Goal: Task Accomplishment & Management: Complete application form

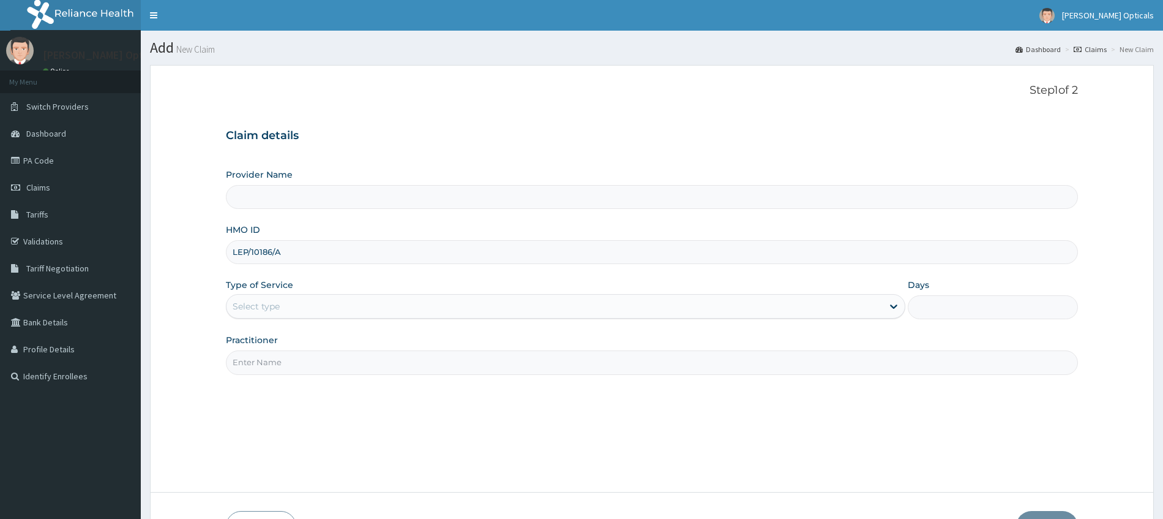
type input "LEP/10186/A"
click at [400, 194] on input "Provider Name" at bounding box center [652, 197] width 852 height 24
click at [54, 98] on link "Switch Providers" at bounding box center [70, 106] width 141 height 27
click at [56, 102] on span "Switch Providers" at bounding box center [57, 106] width 62 height 11
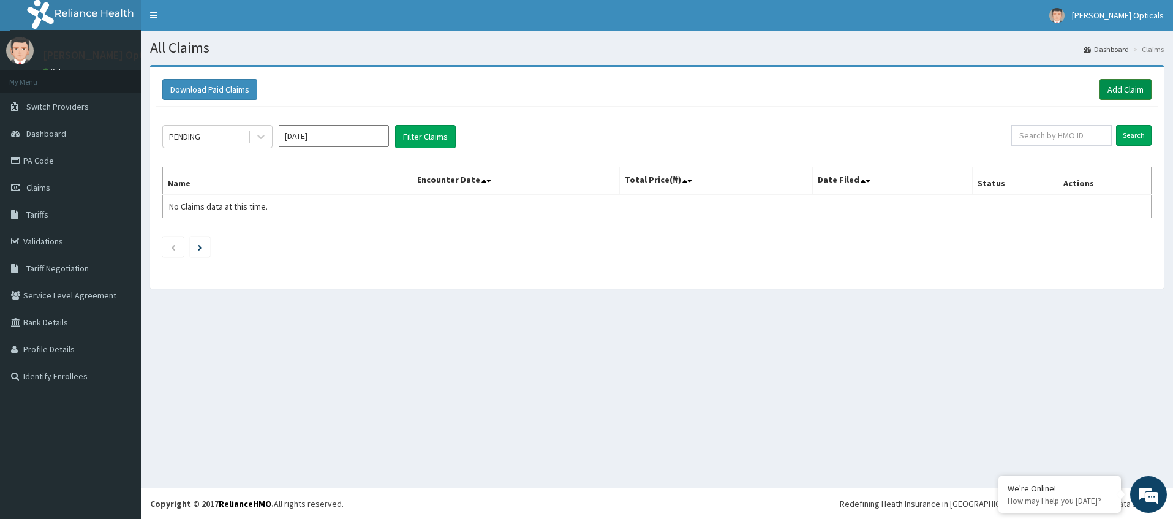
click at [1113, 93] on link "Add Claim" at bounding box center [1125, 89] width 52 height 21
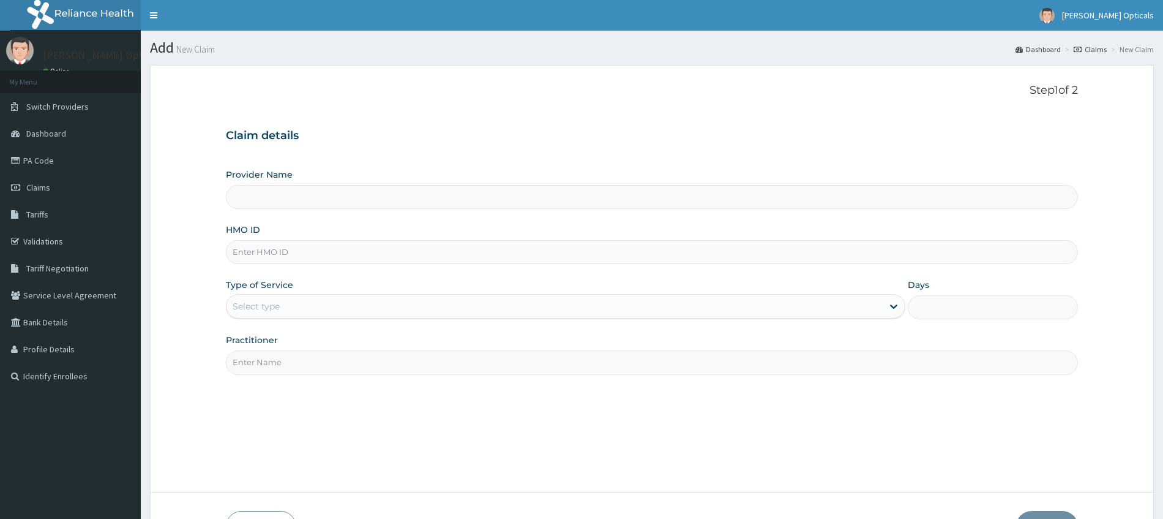
click at [366, 253] on input "HMO ID" at bounding box center [652, 252] width 852 height 24
paste input "LEP/10186/A"
type input "LEP/10186/A"
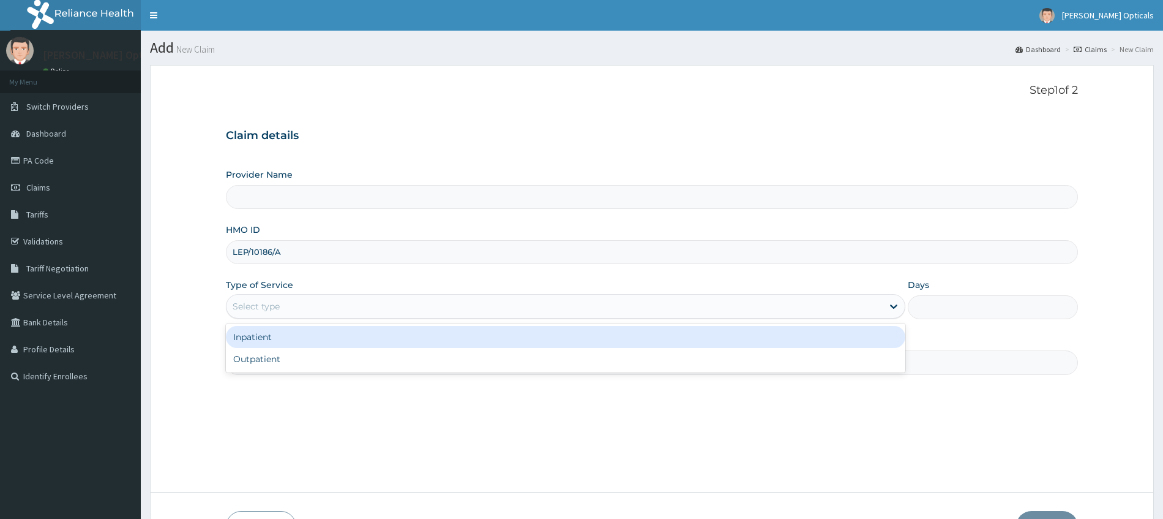
click at [375, 302] on div "Select type" at bounding box center [555, 306] width 657 height 20
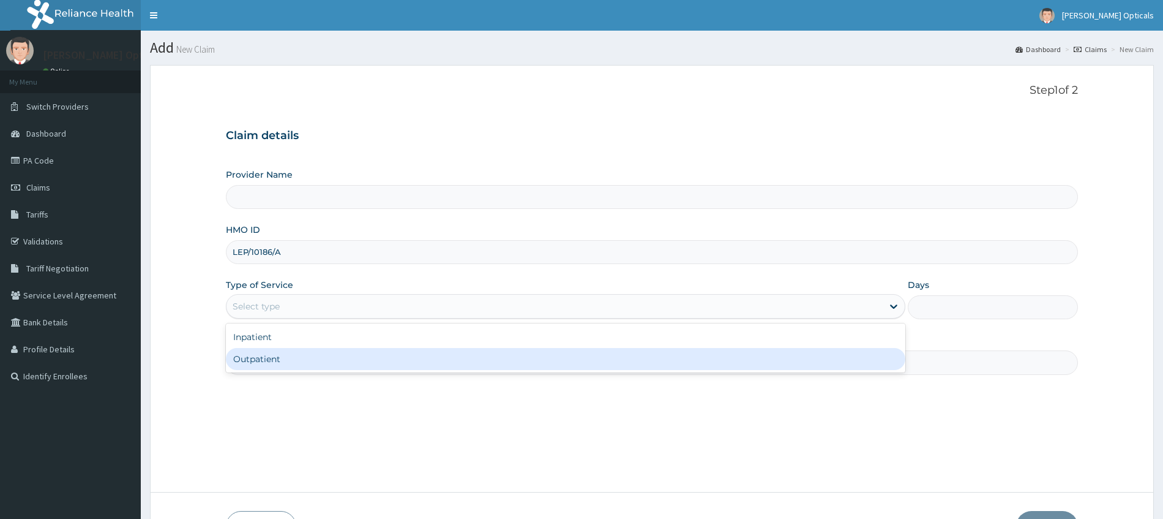
type input "[PERSON_NAME] Optics -SparMall Portharcourt"
click at [283, 359] on div "Outpatient" at bounding box center [566, 359] width 680 height 22
type input "1"
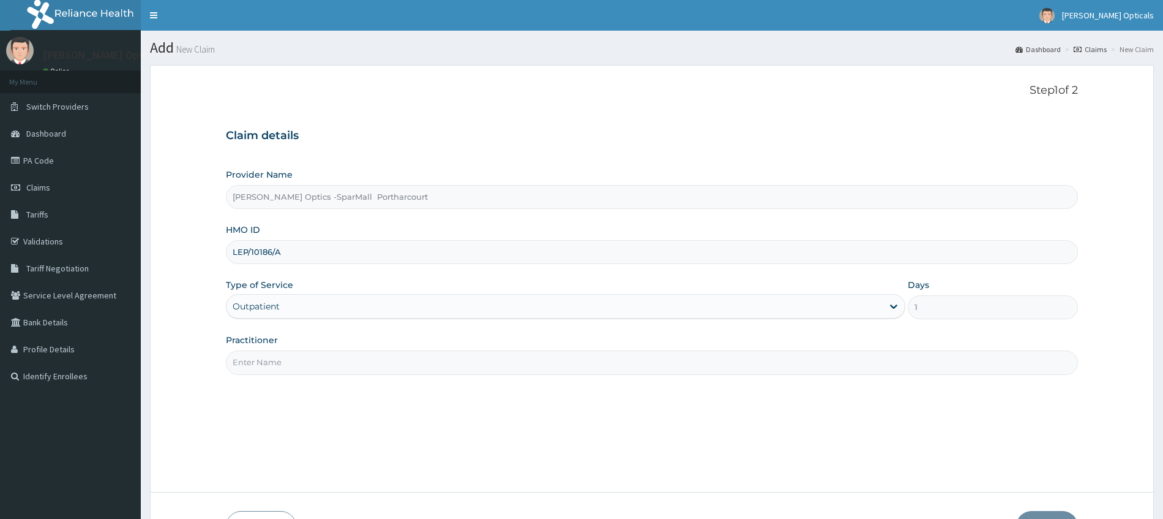
click at [294, 362] on input "Practitioner" at bounding box center [652, 362] width 852 height 24
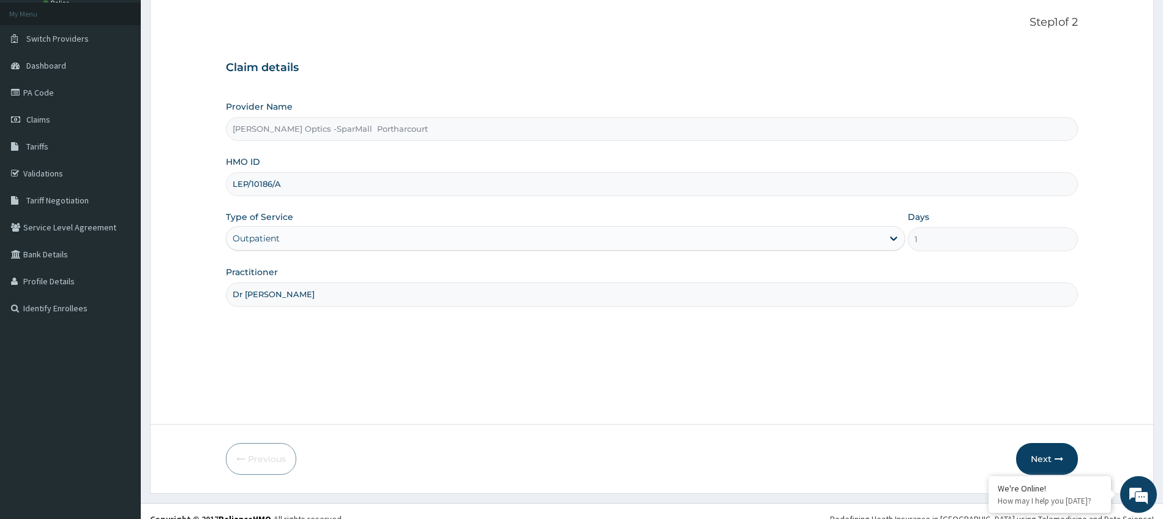
scroll to position [83, 0]
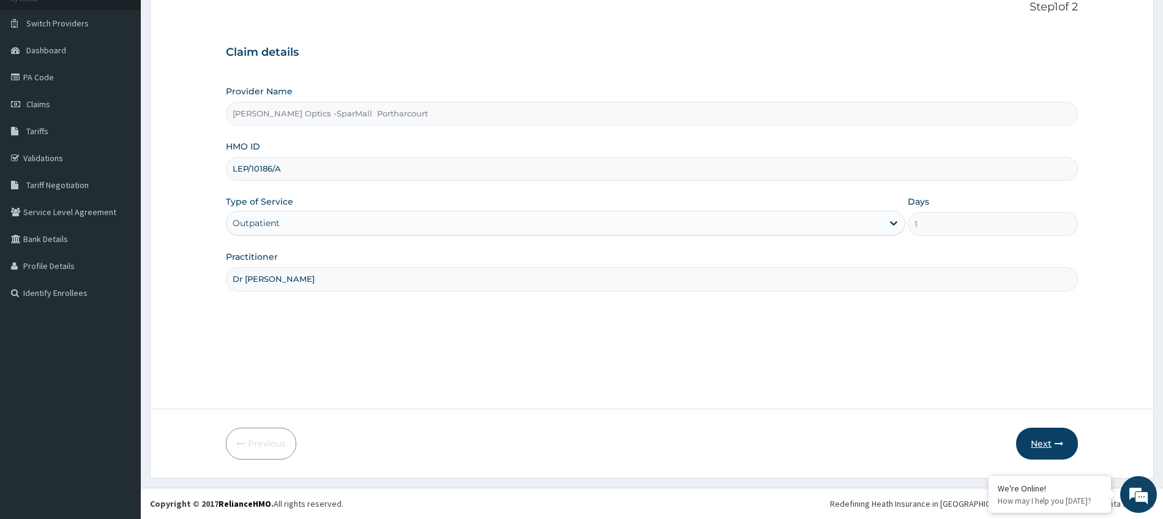
type input "Dr [PERSON_NAME]"
click at [1035, 440] on button "Next" at bounding box center [1047, 443] width 62 height 32
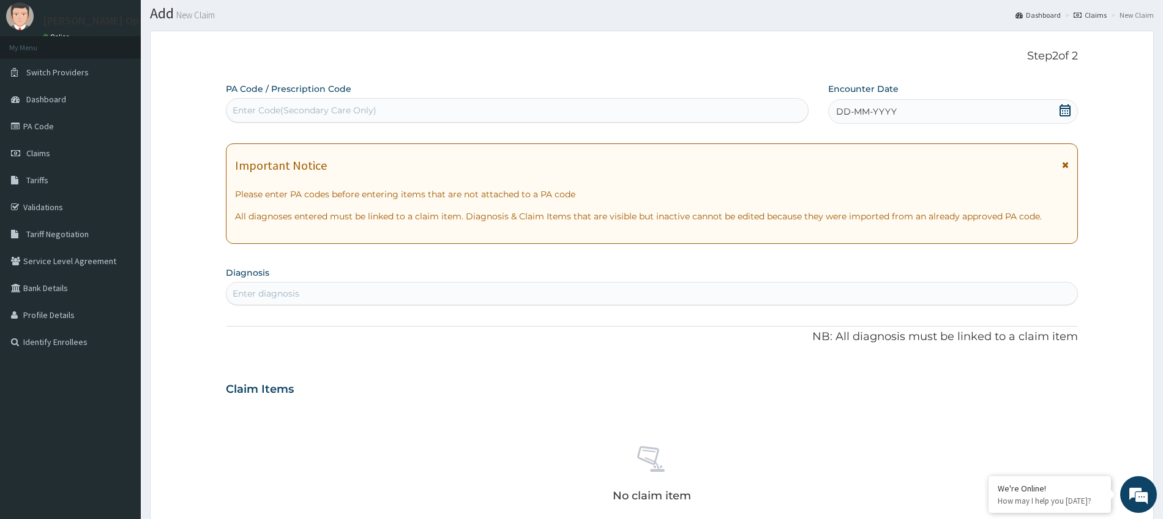
scroll to position [17, 0]
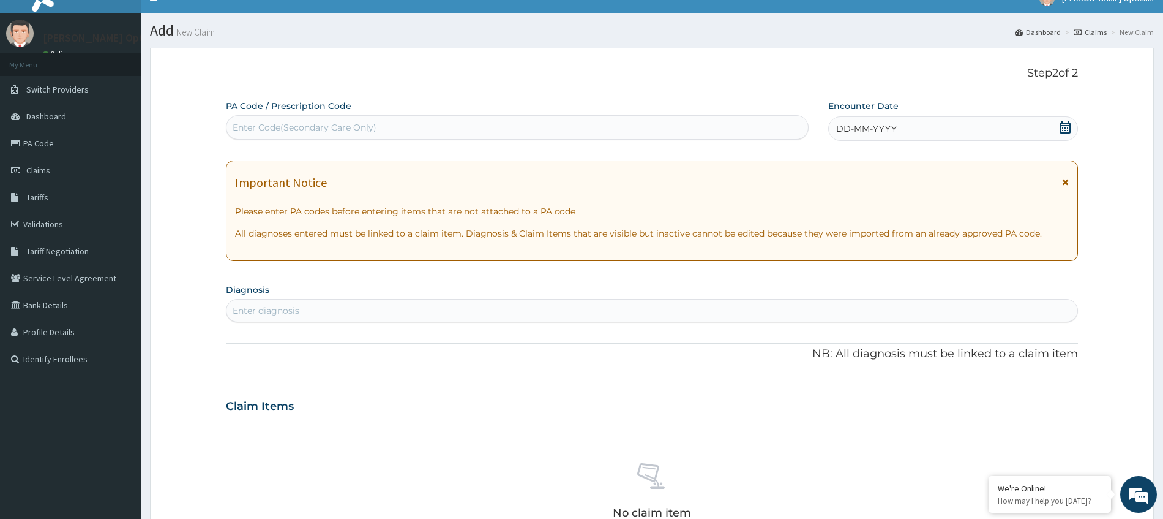
click at [1066, 129] on icon at bounding box center [1065, 127] width 12 height 12
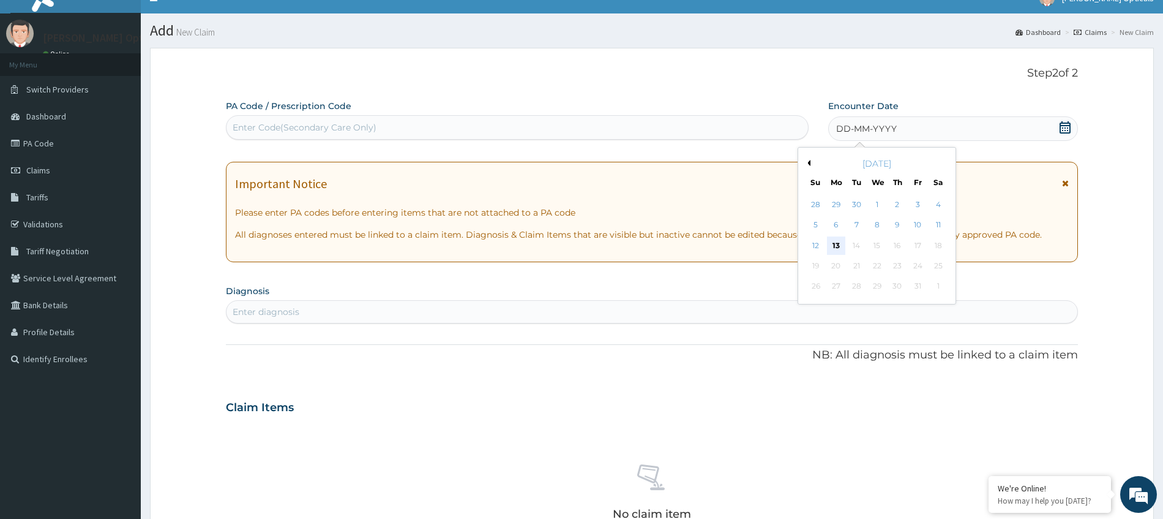
click at [834, 241] on div "13" at bounding box center [836, 245] width 18 height 18
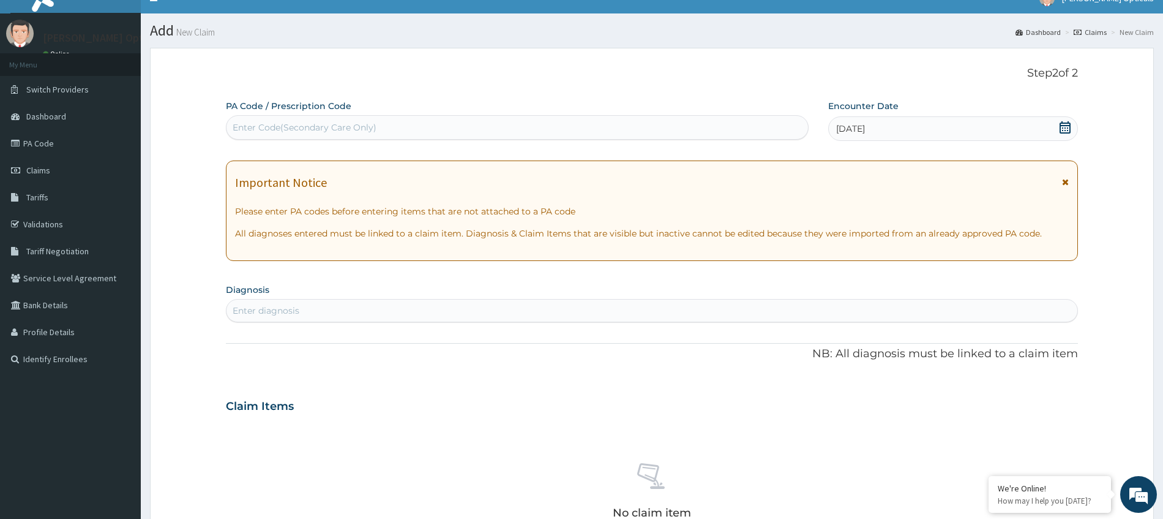
click at [1029, 122] on div "[DATE]" at bounding box center [953, 128] width 250 height 24
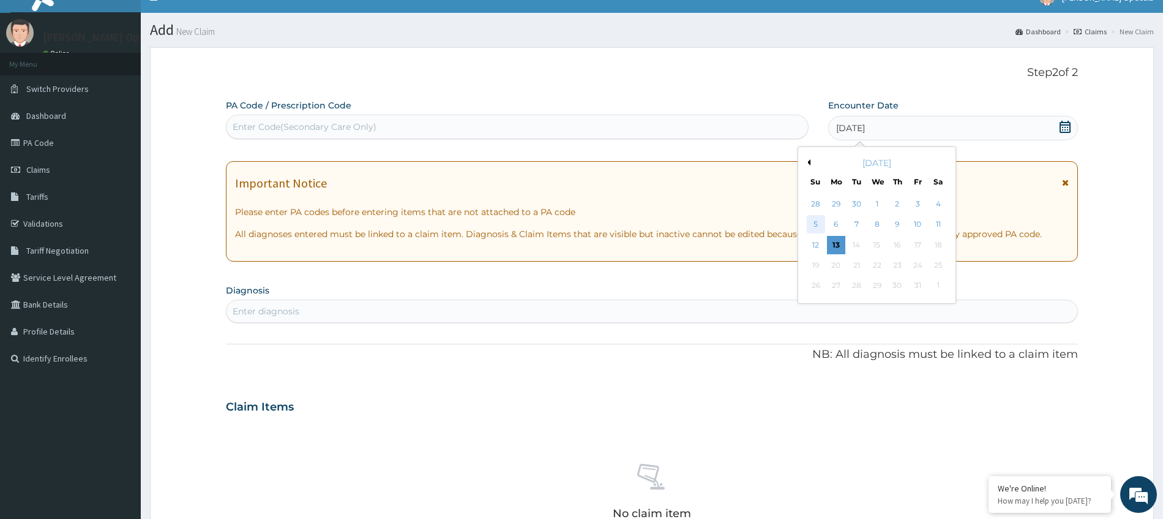
scroll to position [81, 0]
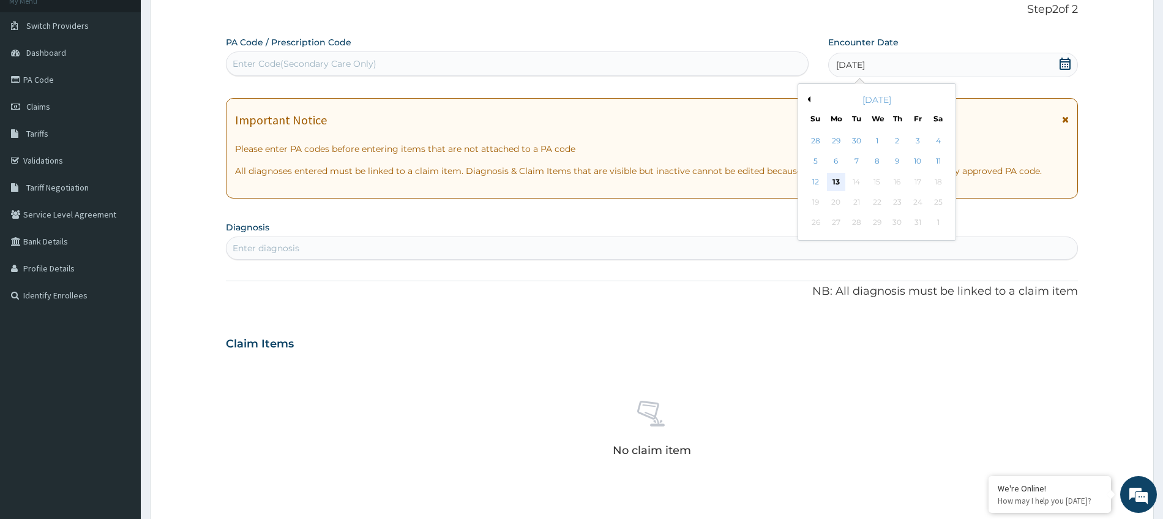
click at [838, 182] on div "13" at bounding box center [836, 182] width 18 height 18
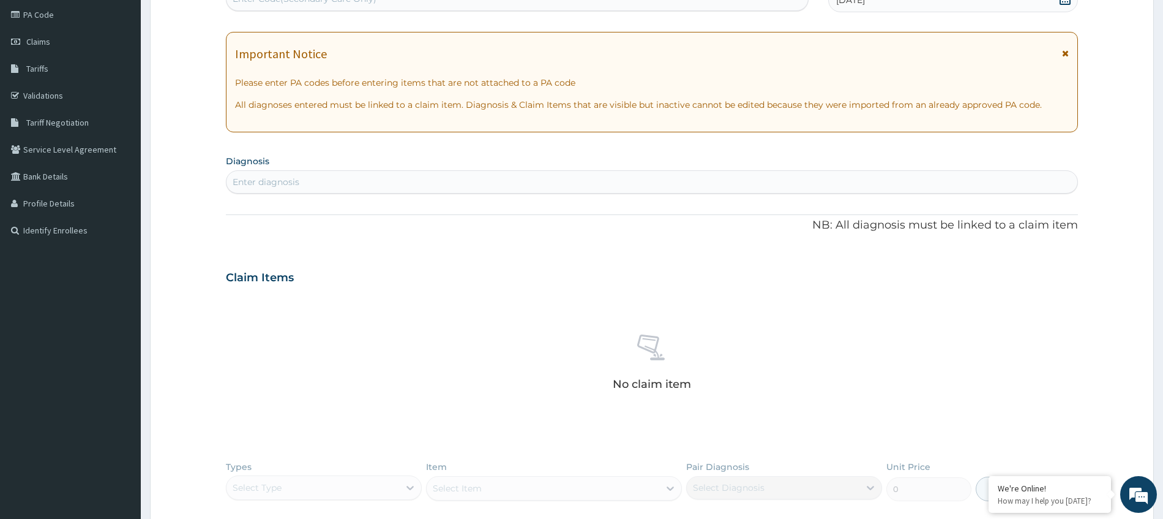
scroll to position [154, 0]
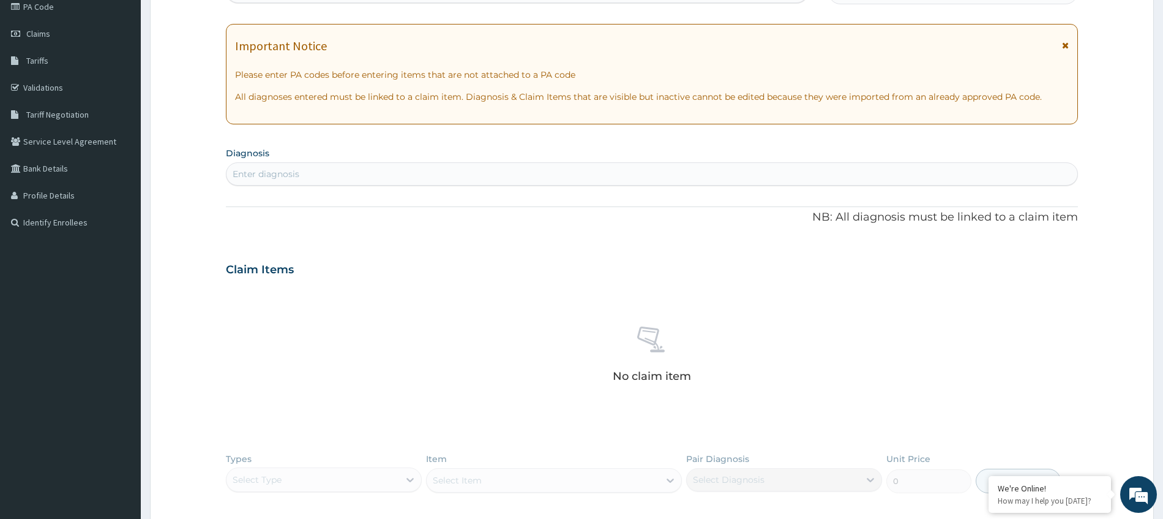
click at [537, 174] on div "Enter diagnosis" at bounding box center [652, 174] width 851 height 20
click at [280, 175] on div "Enter diagnosis" at bounding box center [266, 174] width 67 height 12
type input "hypermetropia"
click at [282, 204] on h4 "Hypermetropia" at bounding box center [271, 202] width 76 height 9
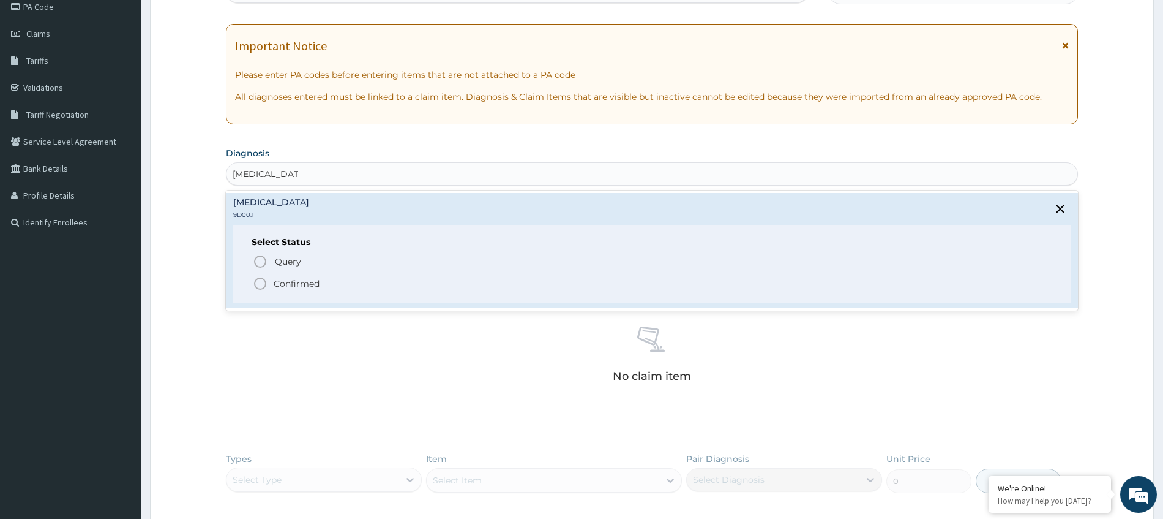
click at [257, 282] on icon "status option filled" at bounding box center [260, 283] width 15 height 15
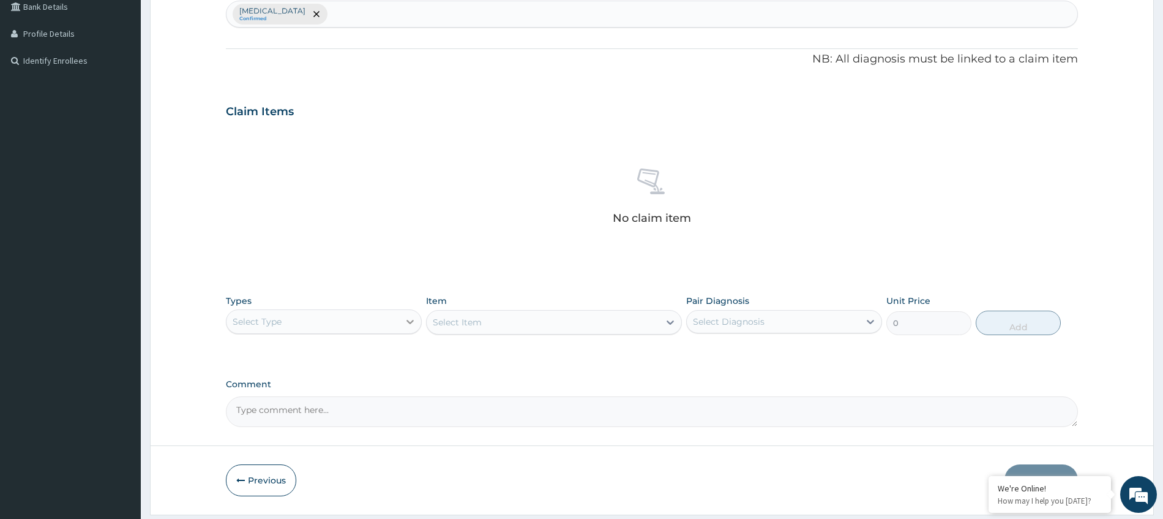
scroll to position [316, 0]
click at [402, 320] on div at bounding box center [410, 321] width 22 height 22
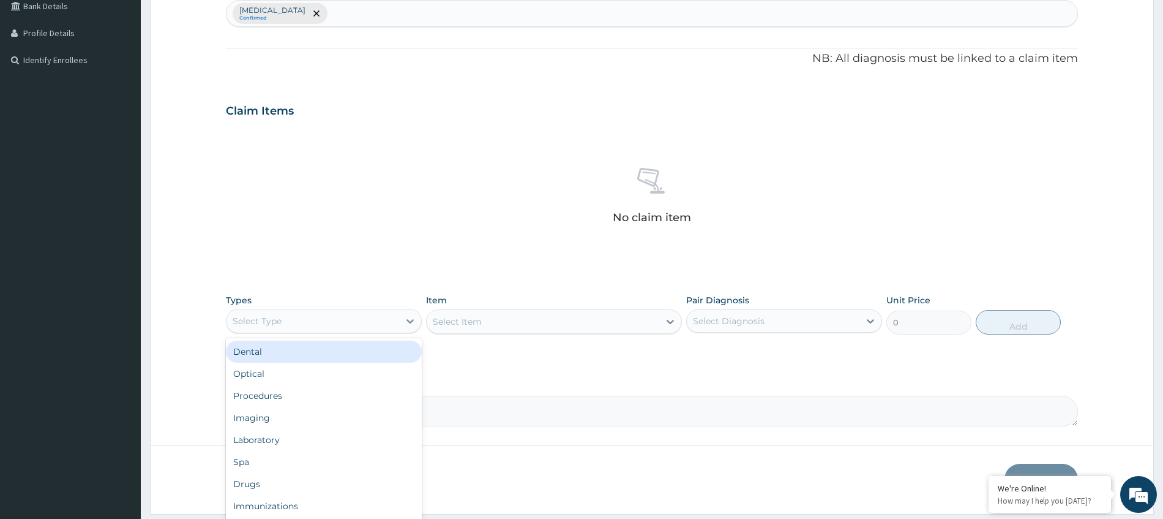
scroll to position [42, 0]
click at [310, 348] on div "Procedures" at bounding box center [324, 354] width 196 height 22
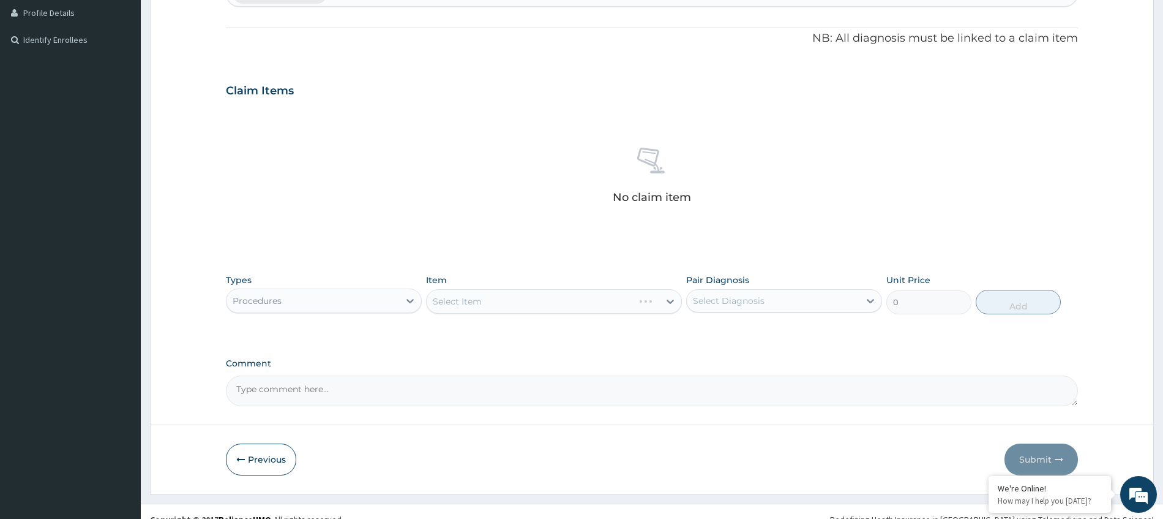
scroll to position [352, 0]
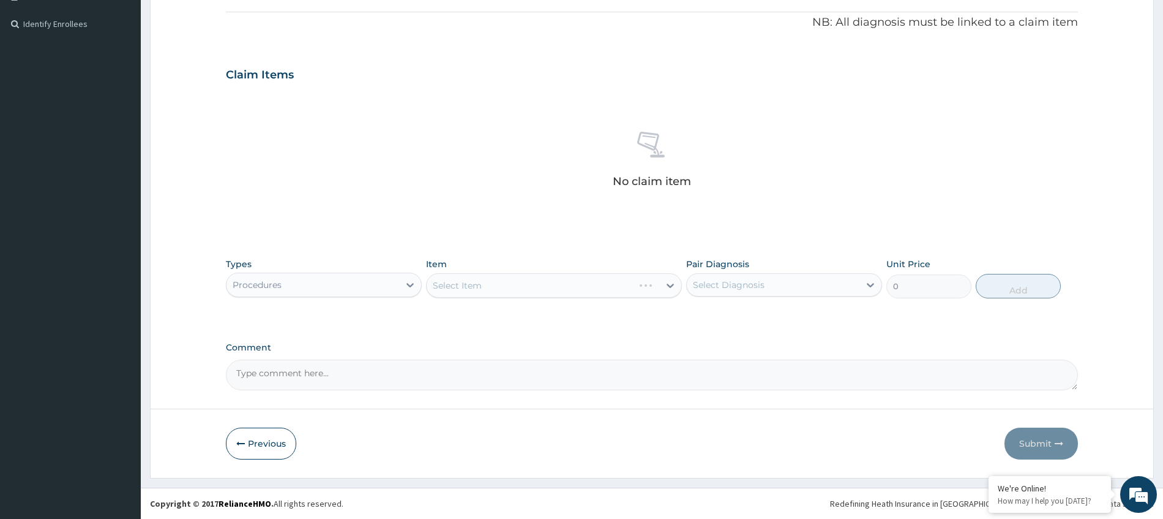
click at [580, 286] on div "Select Item" at bounding box center [554, 285] width 256 height 24
drag, startPoint x: 723, startPoint y: 285, endPoint x: 719, endPoint y: 296, distance: 12.2
click at [723, 285] on div "Select Diagnosis" at bounding box center [729, 285] width 72 height 12
drag, startPoint x: 711, startPoint y: 310, endPoint x: 720, endPoint y: 309, distance: 8.7
click at [711, 310] on label "Hypermetropia" at bounding box center [745, 315] width 76 height 12
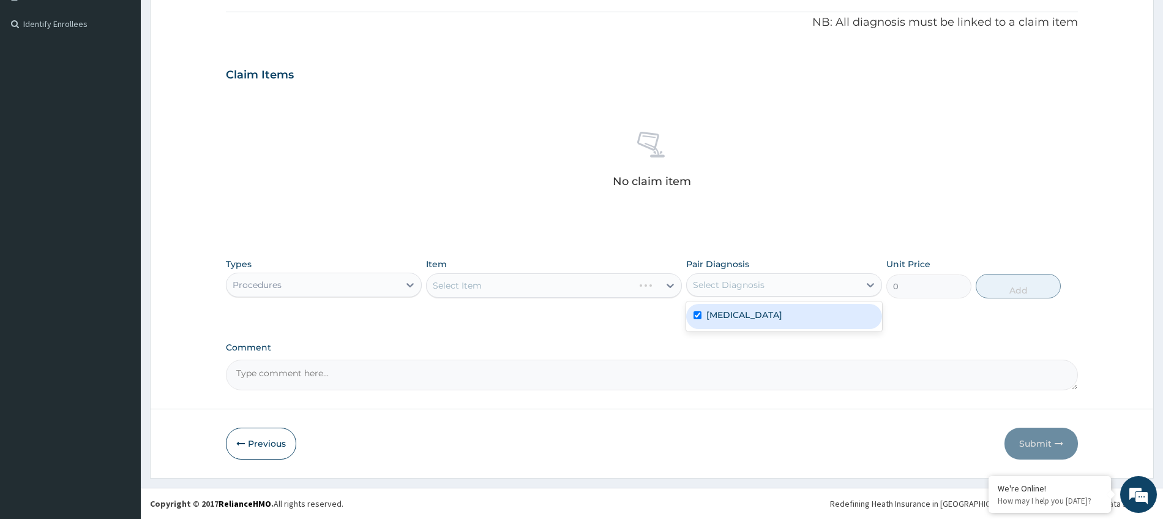
checkbox input "true"
click at [537, 287] on div "Select Item" at bounding box center [554, 285] width 256 height 24
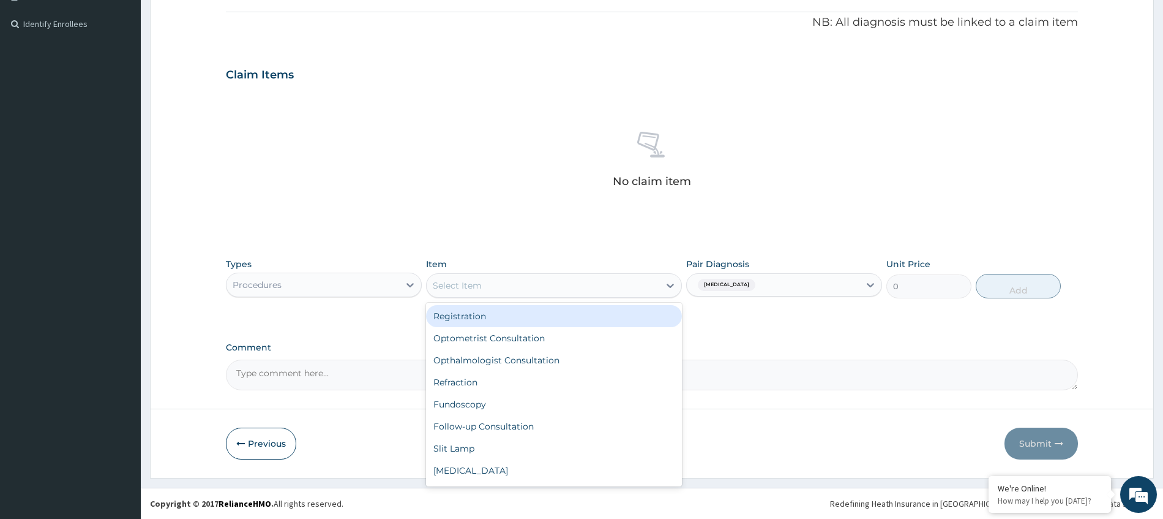
click at [484, 281] on div "Select Item" at bounding box center [543, 286] width 233 height 20
click at [459, 316] on div "Registration" at bounding box center [554, 316] width 256 height 22
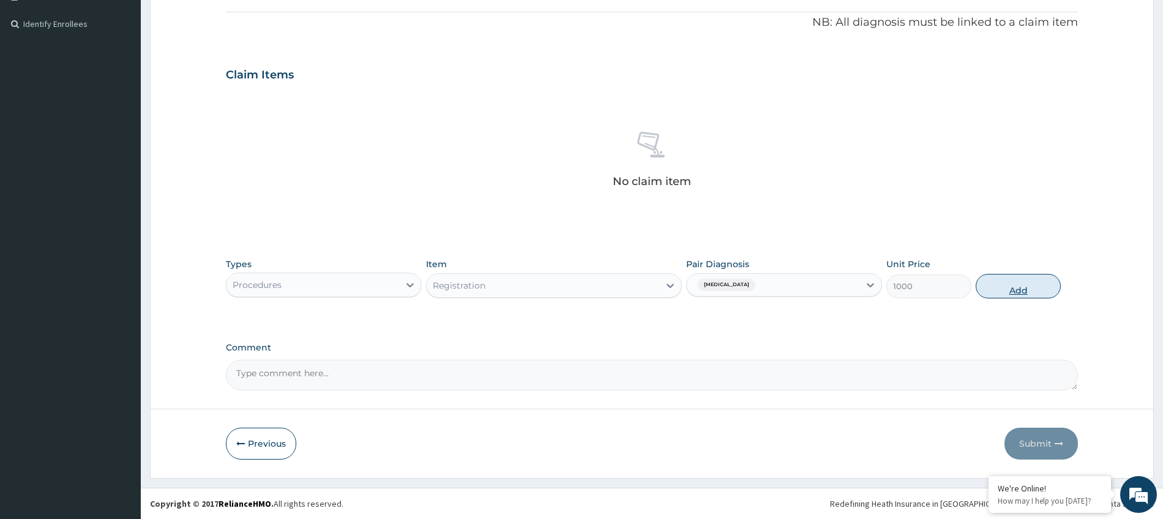
click at [1001, 283] on button "Add" at bounding box center [1018, 286] width 85 height 24
type input "0"
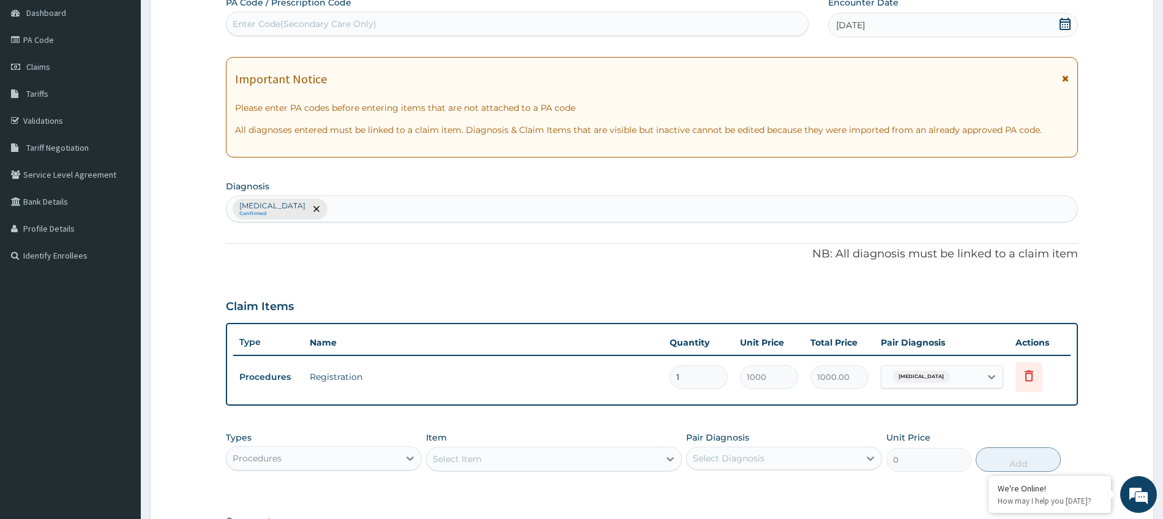
scroll to position [294, 0]
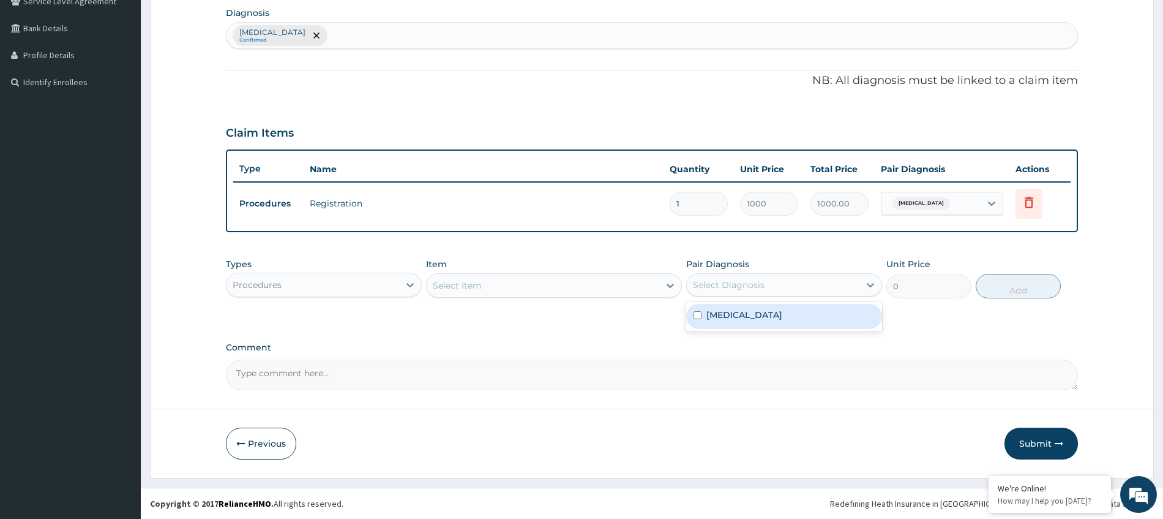
drag, startPoint x: 787, startPoint y: 288, endPoint x: 776, endPoint y: 291, distance: 11.4
click at [787, 288] on div "Select Diagnosis" at bounding box center [773, 285] width 173 height 20
drag, startPoint x: 760, startPoint y: 322, endPoint x: 737, endPoint y: 317, distance: 23.8
click at [760, 321] on div "Hypermetropia" at bounding box center [784, 316] width 196 height 25
checkbox input "true"
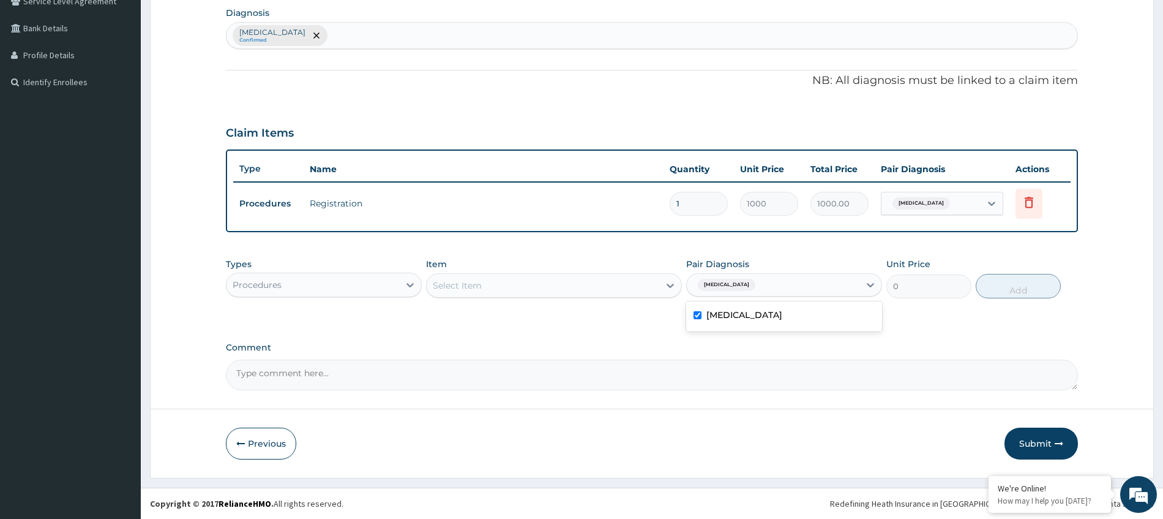
click at [601, 282] on div "Select Item" at bounding box center [543, 286] width 233 height 20
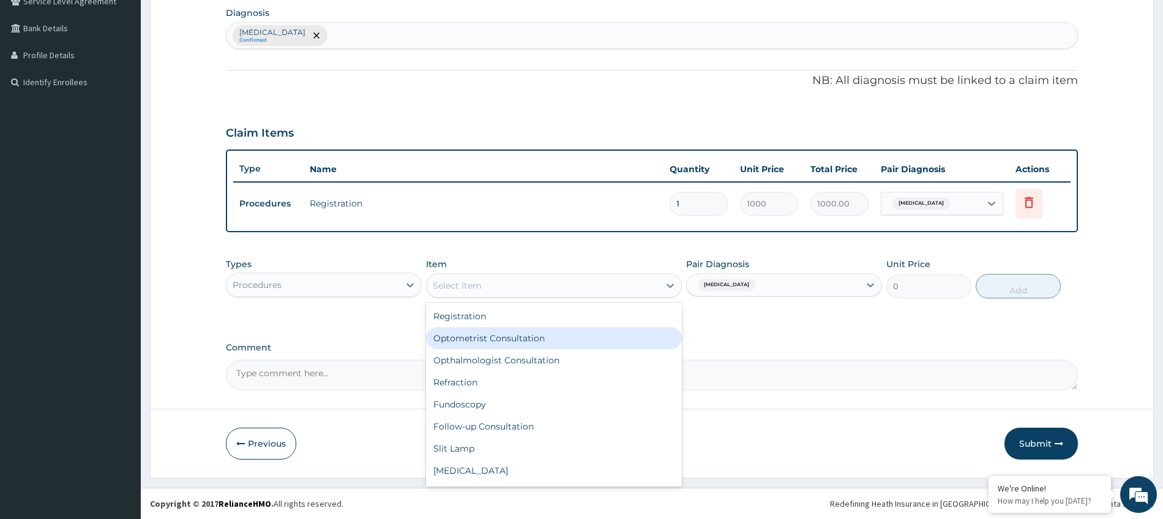
drag, startPoint x: 521, startPoint y: 340, endPoint x: 711, endPoint y: 339, distance: 190.4
click at [522, 340] on div "Optometrist Consultation" at bounding box center [554, 338] width 256 height 22
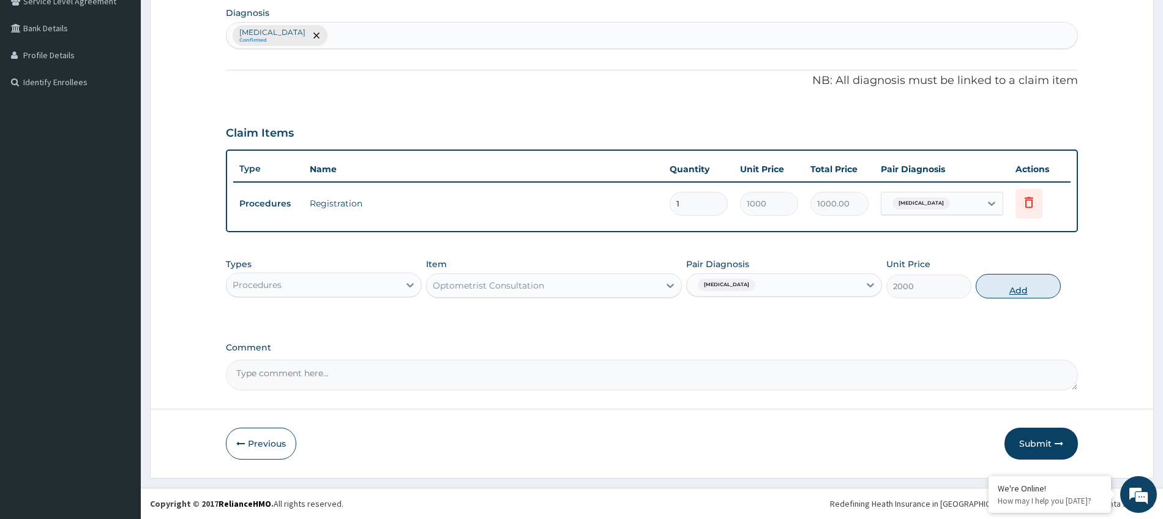
click at [1027, 285] on button "Add" at bounding box center [1018, 286] width 85 height 24
type input "0"
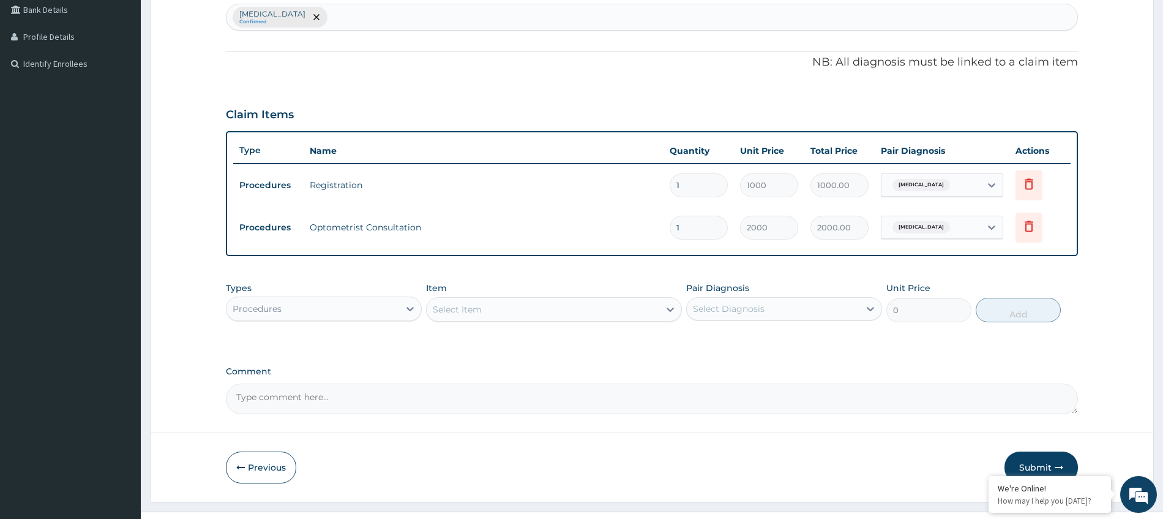
scroll to position [336, 0]
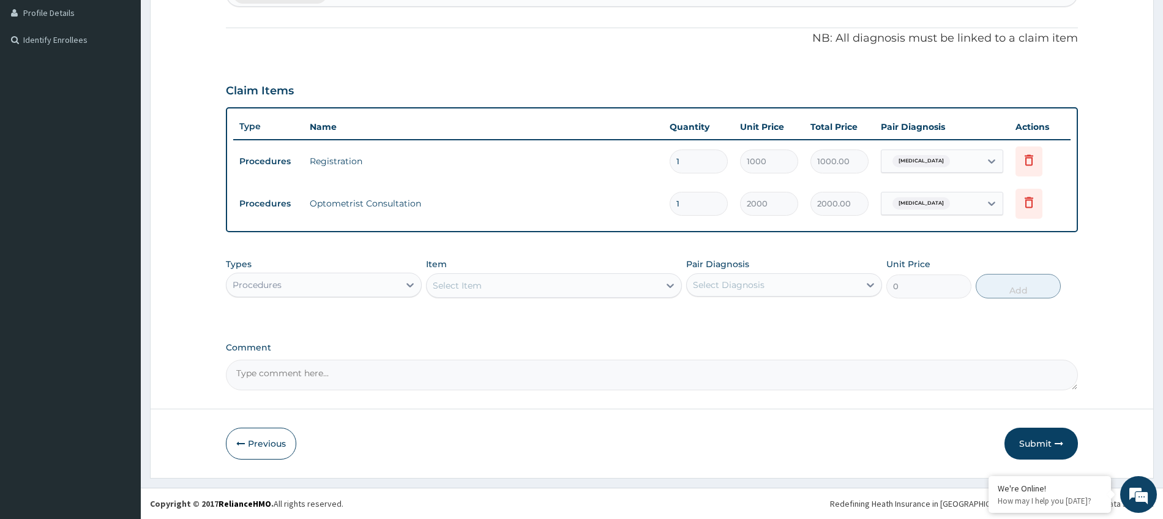
click at [734, 282] on div "Select Diagnosis" at bounding box center [729, 285] width 72 height 12
drag, startPoint x: 717, startPoint y: 316, endPoint x: 652, endPoint y: 290, distance: 69.8
click at [715, 315] on label "Hypermetropia" at bounding box center [745, 315] width 76 height 12
checkbox input "true"
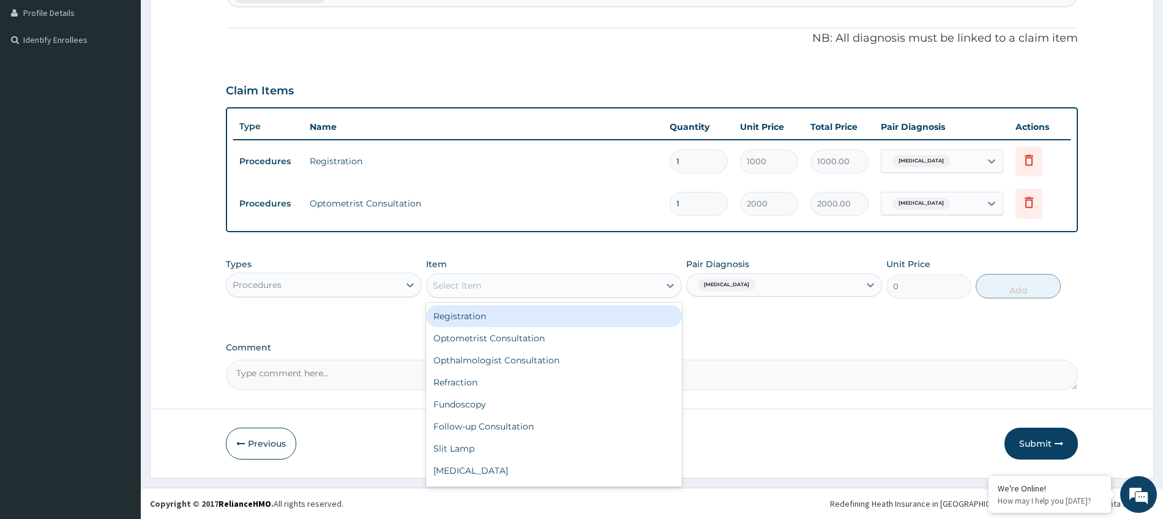
drag, startPoint x: 581, startPoint y: 280, endPoint x: 565, endPoint y: 289, distance: 18.4
click at [580, 279] on div "Select Item" at bounding box center [543, 286] width 233 height 20
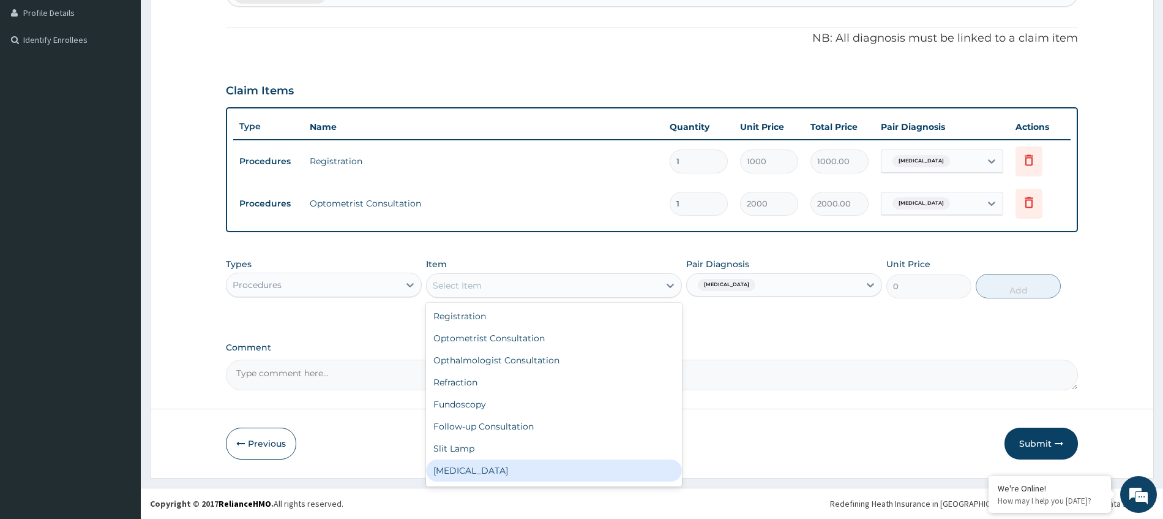
drag, startPoint x: 459, startPoint y: 473, endPoint x: 472, endPoint y: 465, distance: 14.8
click at [460, 472] on div "Tonometry" at bounding box center [554, 470] width 256 height 22
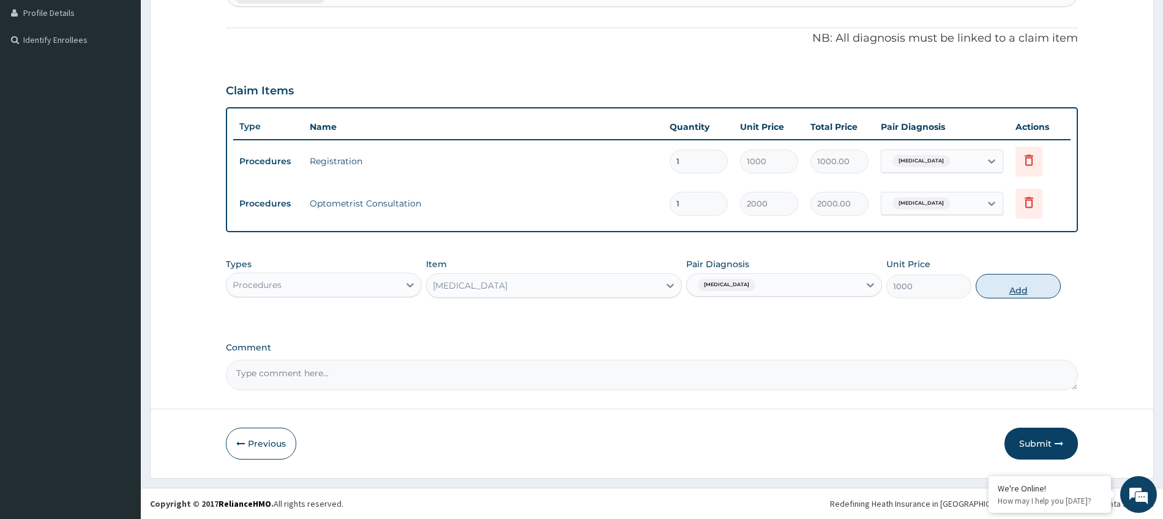
click at [1011, 285] on button "Add" at bounding box center [1018, 286] width 85 height 24
type input "0"
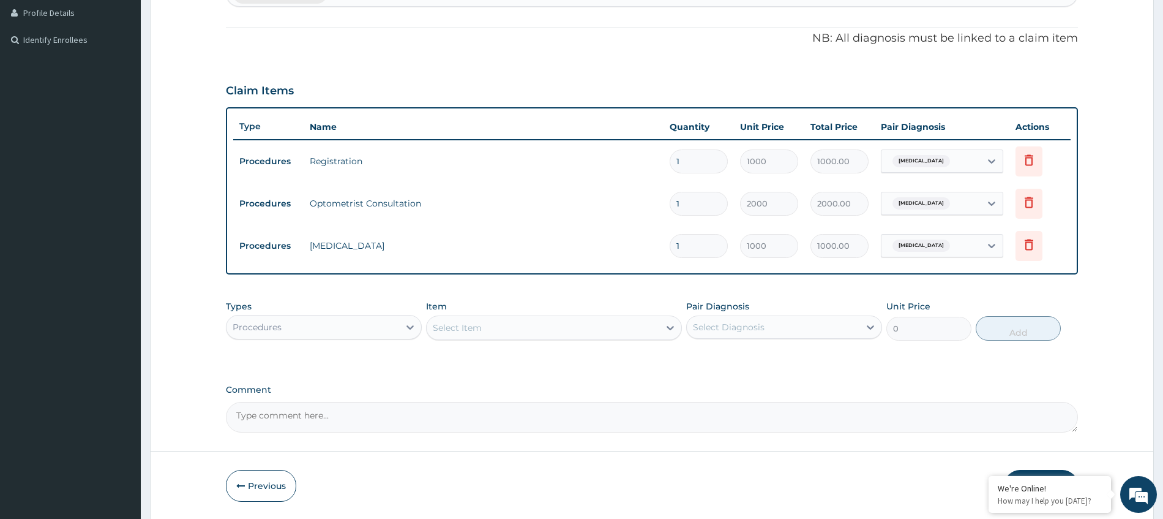
scroll to position [378, 0]
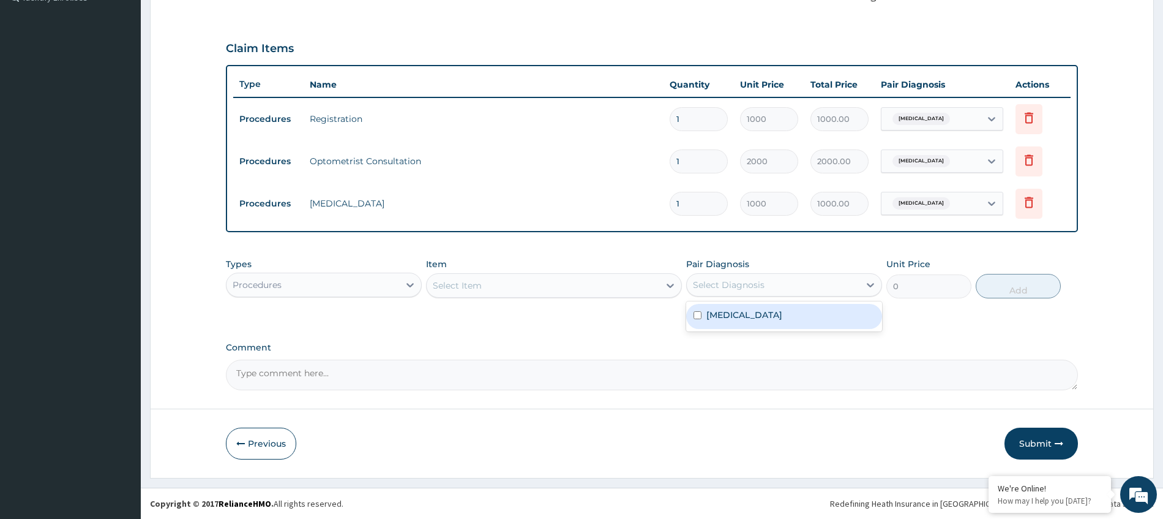
drag, startPoint x: 767, startPoint y: 282, endPoint x: 741, endPoint y: 312, distance: 39.1
click at [766, 283] on div "Select Diagnosis" at bounding box center [773, 285] width 173 height 20
click at [732, 318] on label "Hypermetropia" at bounding box center [745, 315] width 76 height 12
checkbox input "true"
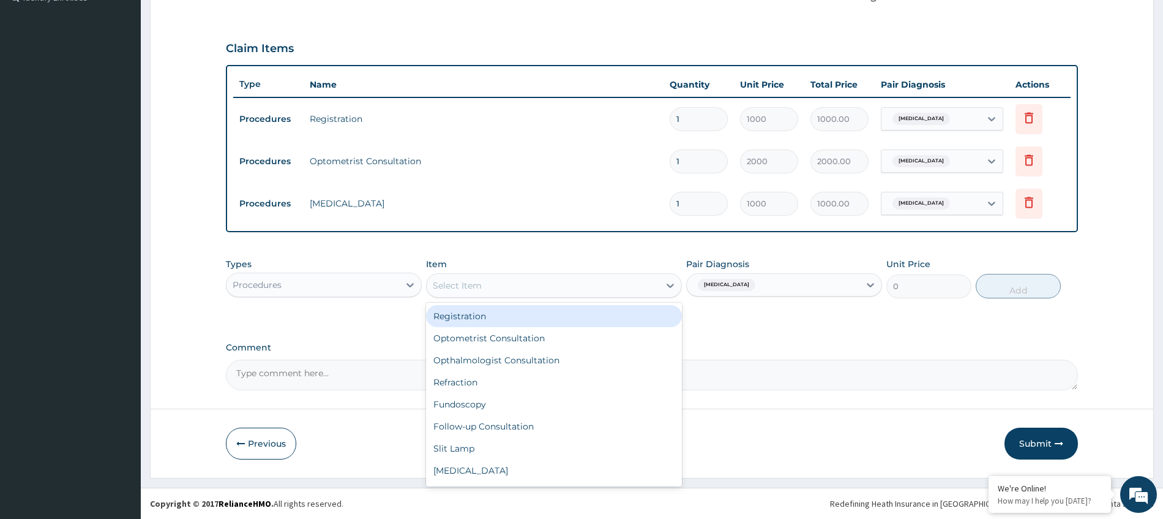
drag, startPoint x: 606, startPoint y: 283, endPoint x: 591, endPoint y: 280, distance: 14.4
click at [603, 283] on div "Select Item" at bounding box center [543, 286] width 233 height 20
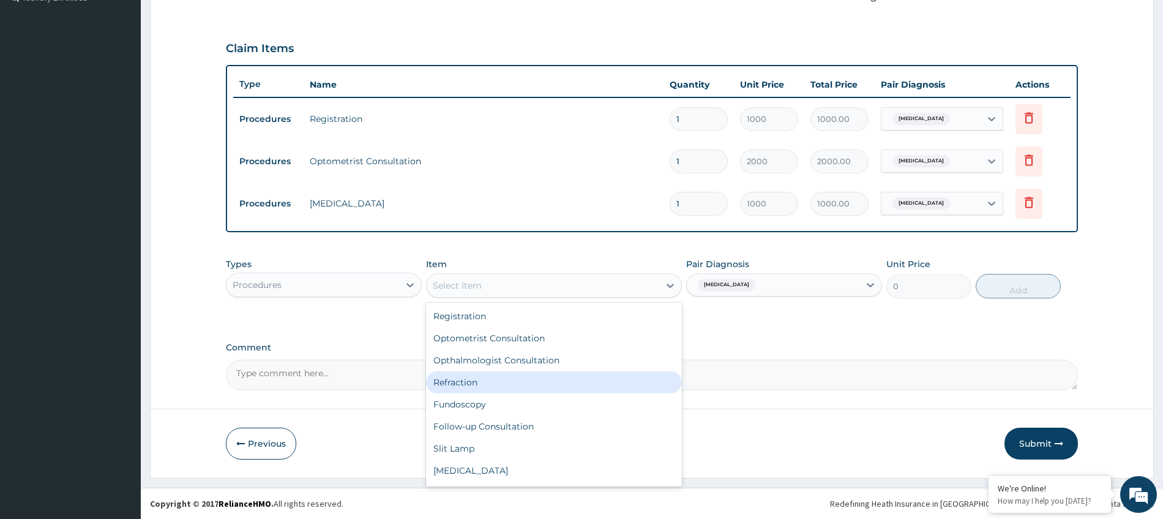
drag, startPoint x: 462, startPoint y: 390, endPoint x: 538, endPoint y: 359, distance: 82.1
click at [463, 389] on div "Refraction" at bounding box center [554, 382] width 256 height 22
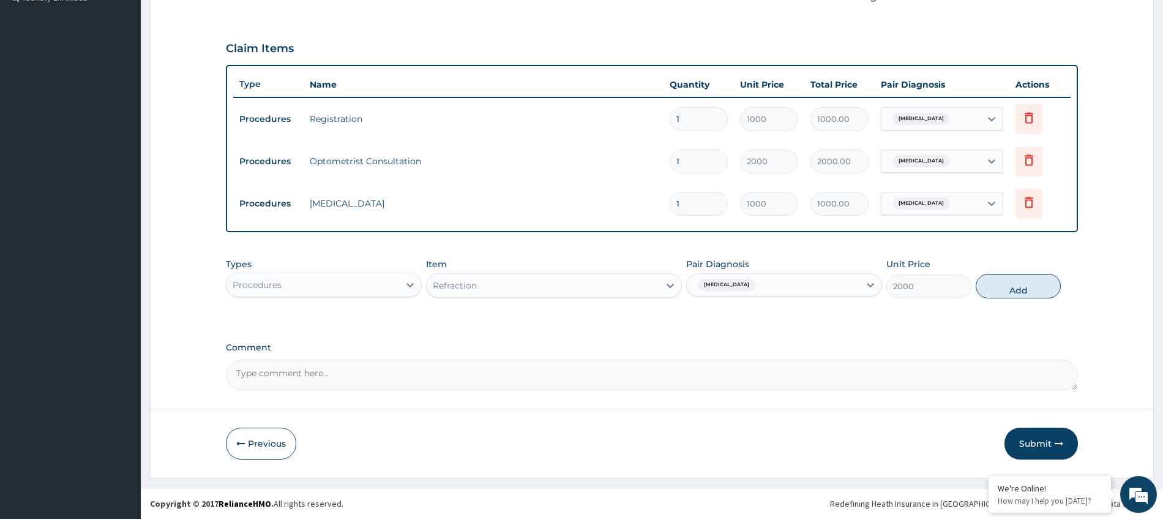
drag, startPoint x: 1022, startPoint y: 288, endPoint x: 1003, endPoint y: 285, distance: 19.2
click at [1021, 288] on button "Add" at bounding box center [1018, 286] width 85 height 24
type input "0"
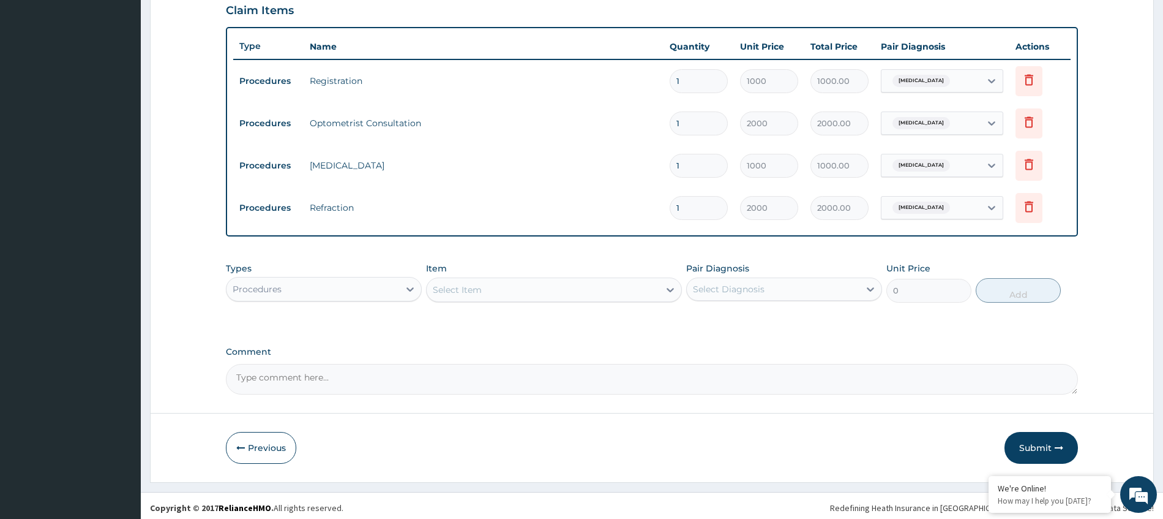
scroll to position [421, 0]
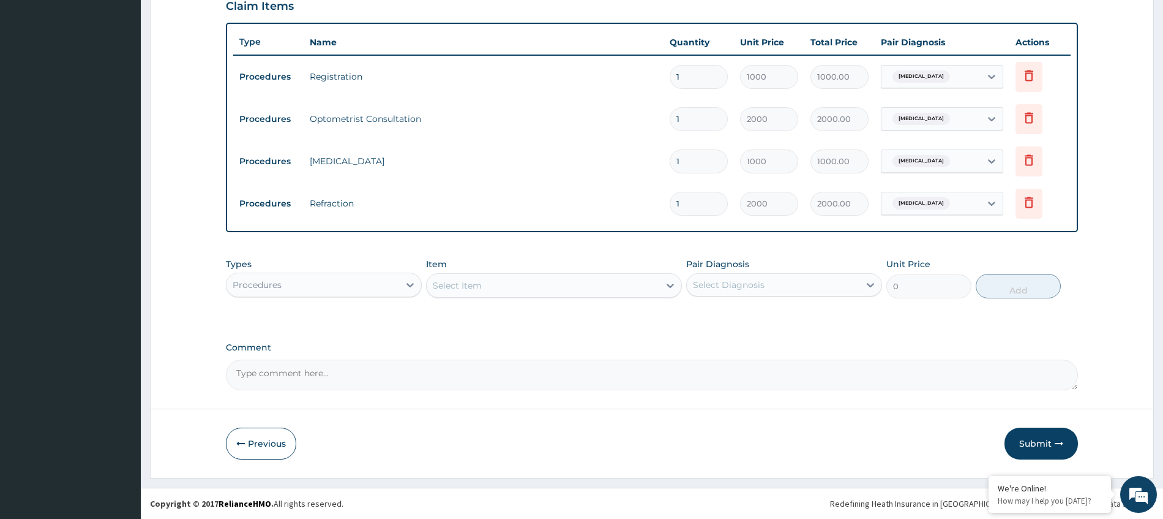
click at [759, 280] on div "Select Diagnosis" at bounding box center [729, 285] width 72 height 12
drag, startPoint x: 708, startPoint y: 321, endPoint x: 565, endPoint y: 283, distance: 147.6
click at [707, 321] on div "Hypermetropia" at bounding box center [784, 316] width 196 height 25
checkbox input "true"
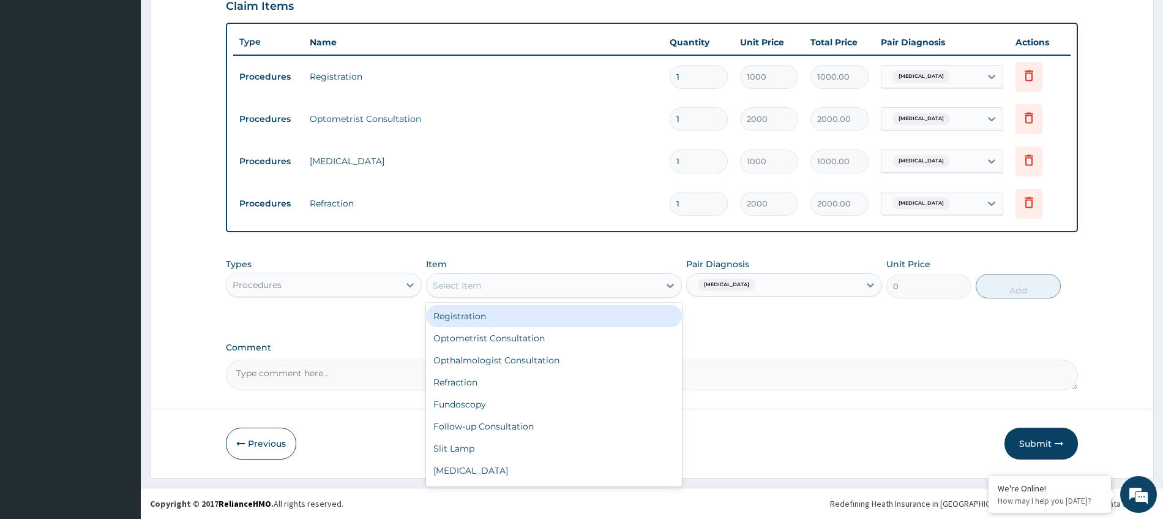
click at [536, 278] on div "Select Item" at bounding box center [543, 286] width 233 height 20
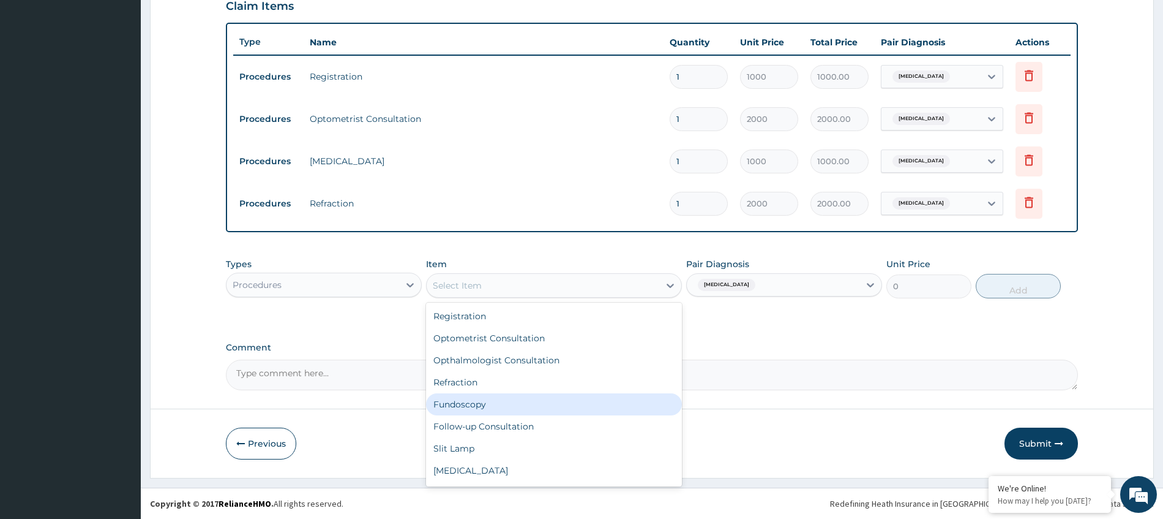
click at [472, 405] on div "Fundoscopy" at bounding box center [554, 404] width 256 height 22
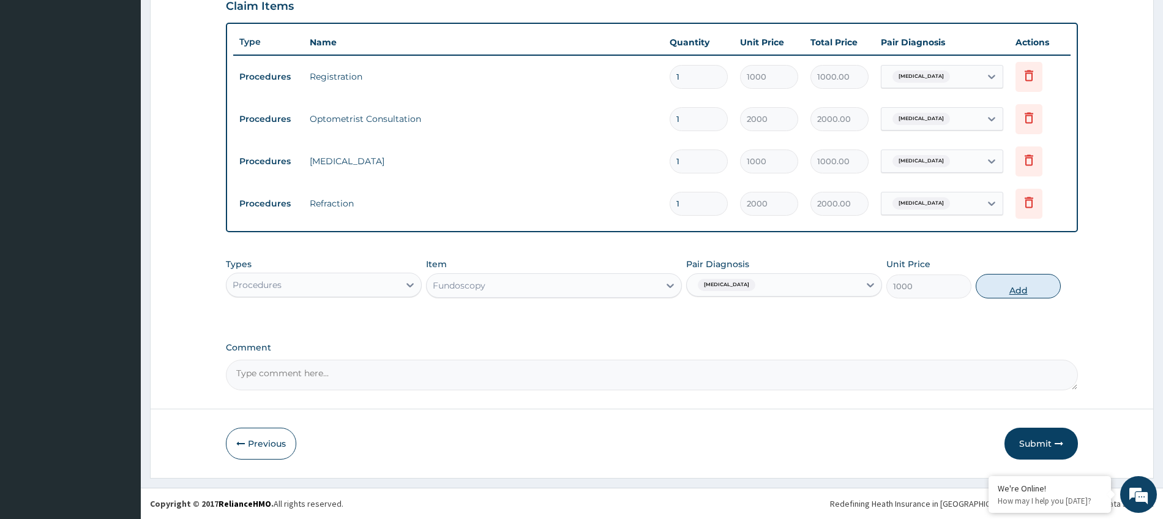
click at [998, 284] on button "Add" at bounding box center [1018, 286] width 85 height 24
type input "0"
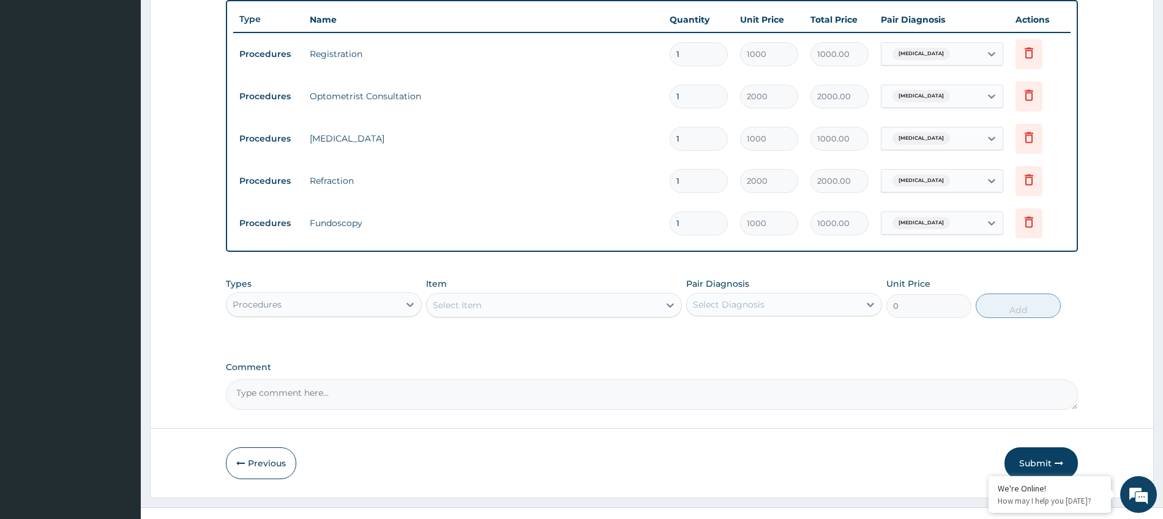
scroll to position [463, 0]
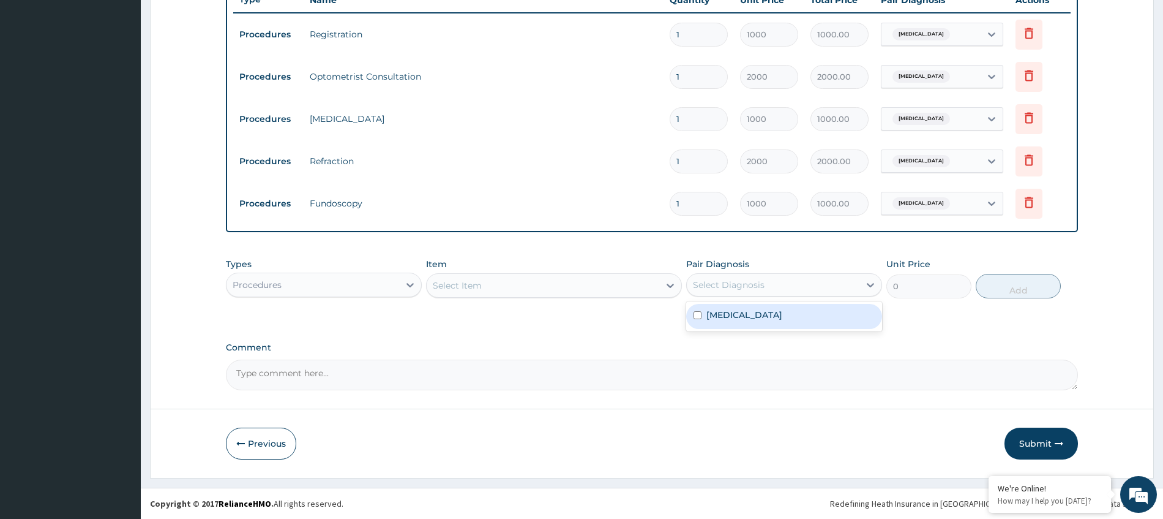
click at [721, 282] on div "Select Diagnosis" at bounding box center [729, 285] width 72 height 12
click at [704, 315] on div "Hypermetropia" at bounding box center [784, 316] width 196 height 25
checkbox input "true"
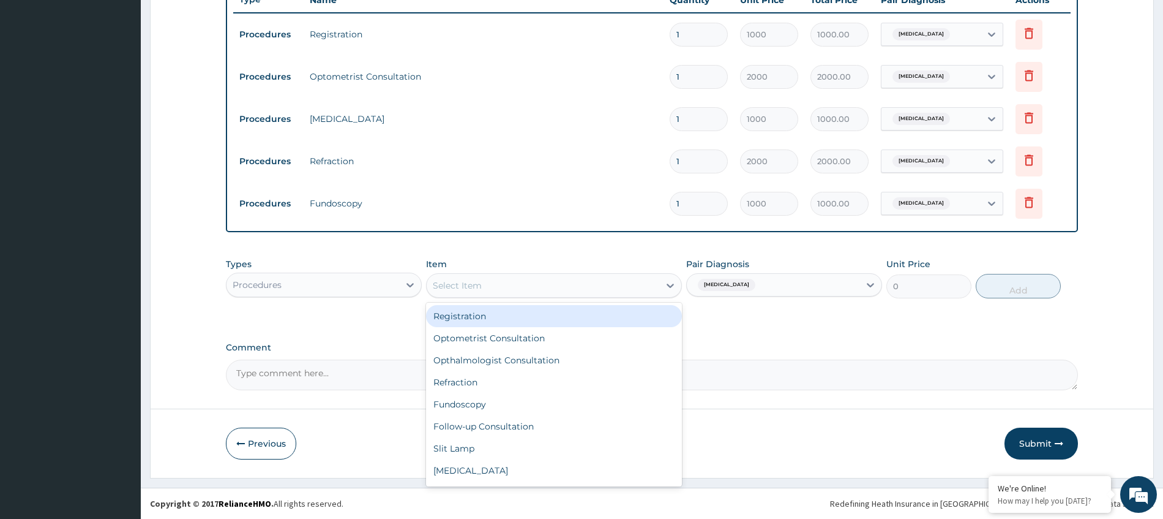
drag, startPoint x: 606, startPoint y: 282, endPoint x: 587, endPoint y: 304, distance: 28.6
click at [606, 282] on div "Select Item" at bounding box center [543, 286] width 233 height 20
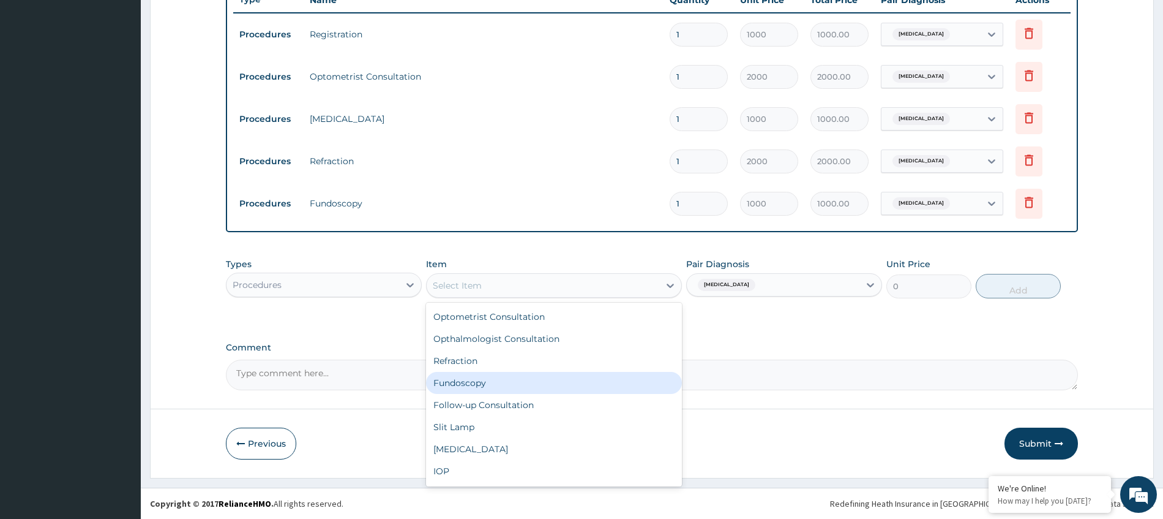
scroll to position [23, 0]
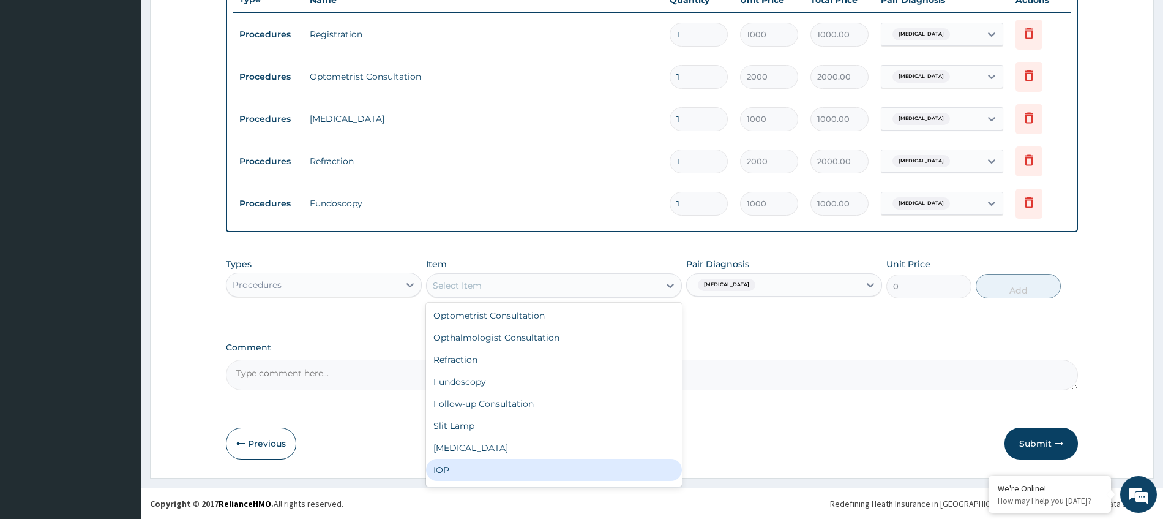
click at [481, 465] on div "IOP" at bounding box center [554, 470] width 256 height 22
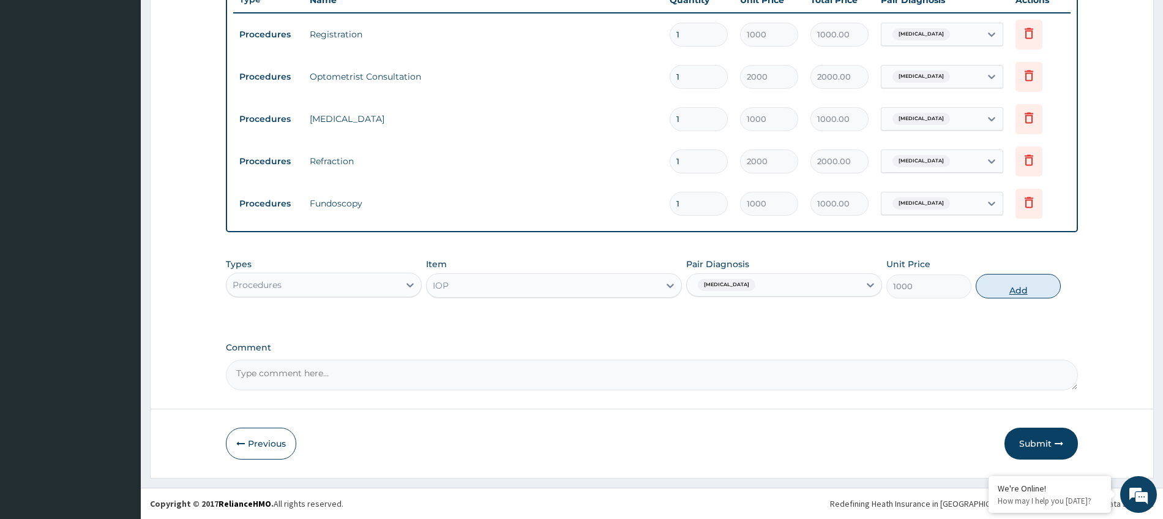
click at [1003, 288] on button "Add" at bounding box center [1018, 286] width 85 height 24
type input "0"
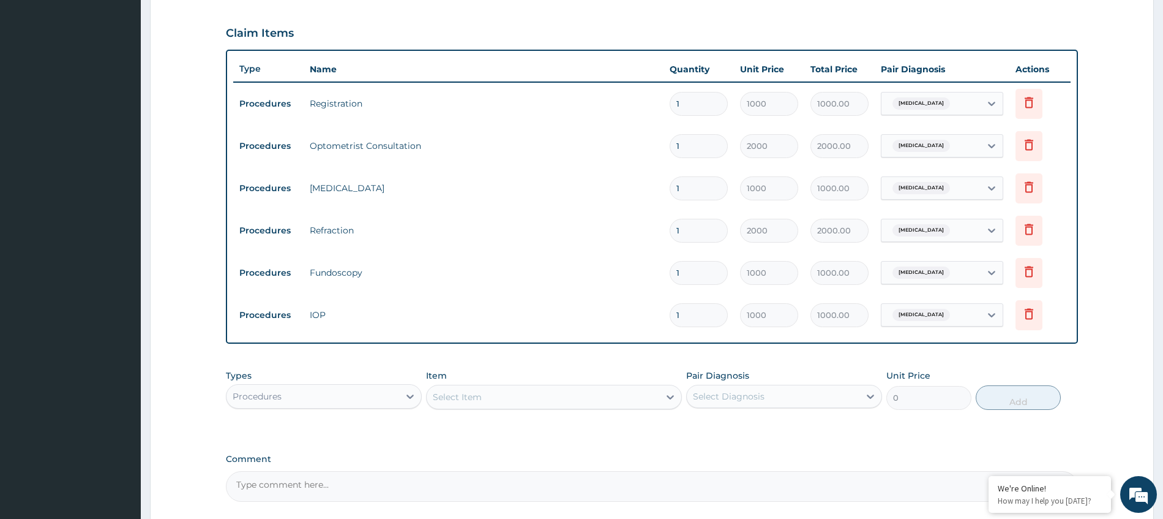
scroll to position [410, 0]
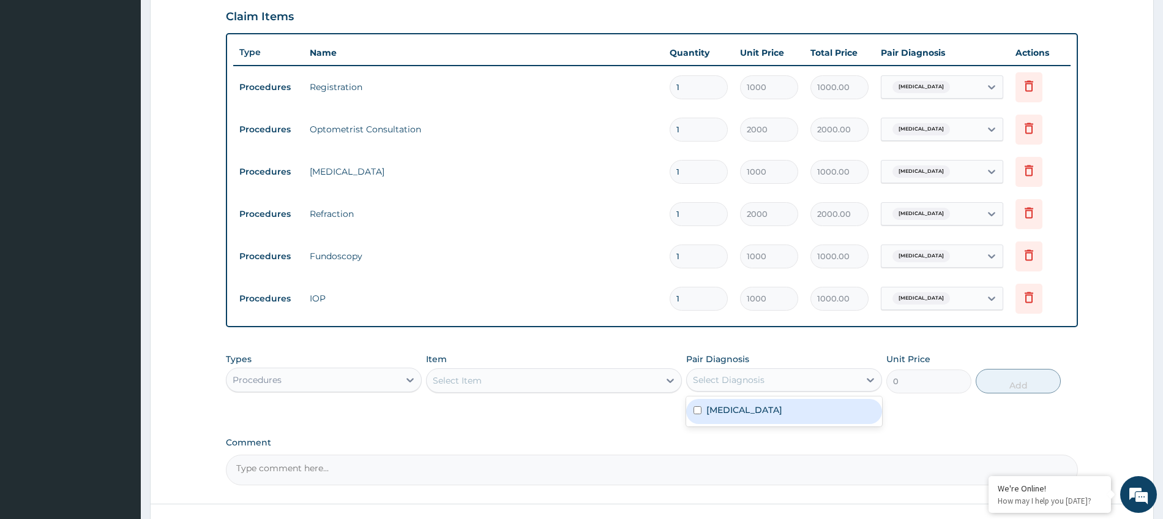
click at [746, 377] on div "Select Diagnosis" at bounding box center [729, 379] width 72 height 12
click at [722, 415] on label "Hypermetropia" at bounding box center [745, 409] width 76 height 12
checkbox input "true"
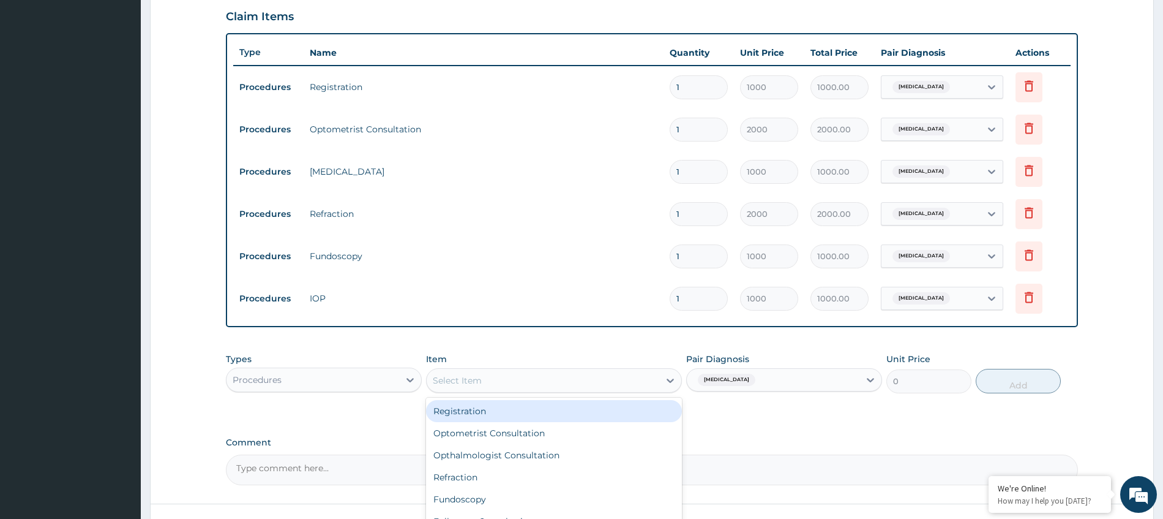
click at [596, 383] on div "Select Item" at bounding box center [543, 380] width 233 height 20
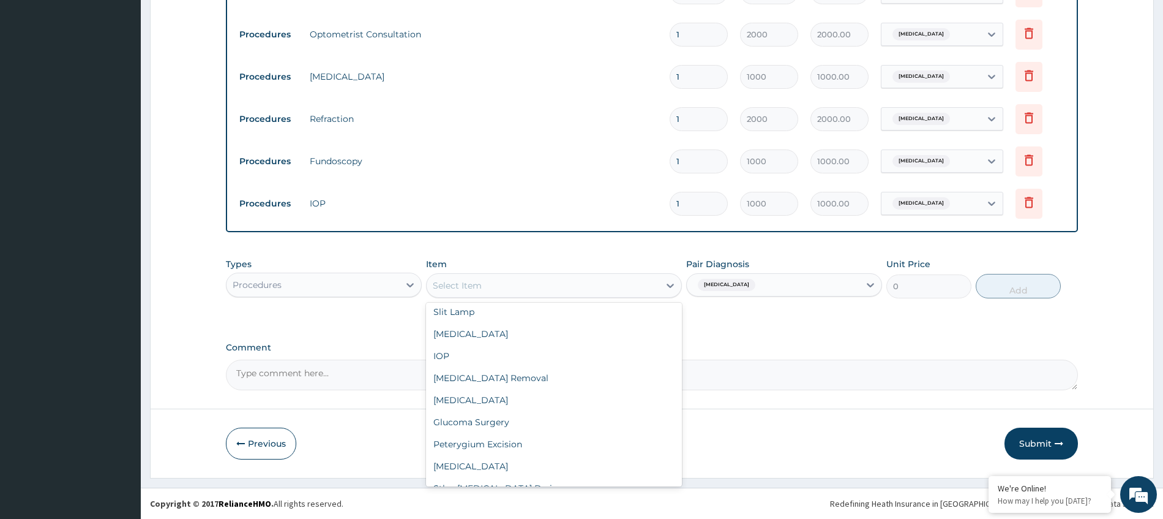
scroll to position [0, 0]
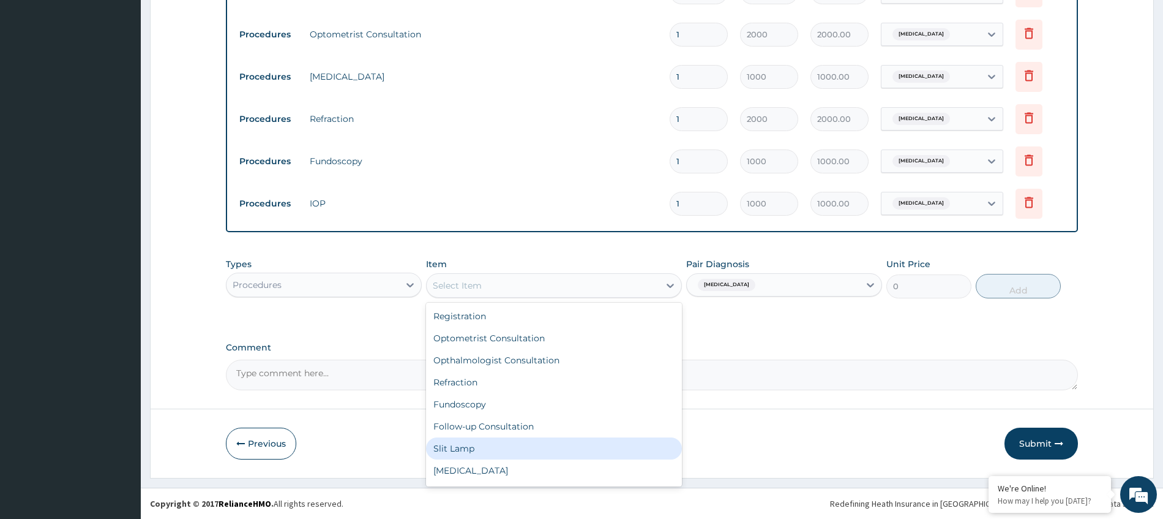
click at [476, 448] on div "Slit Lamp" at bounding box center [554, 448] width 256 height 22
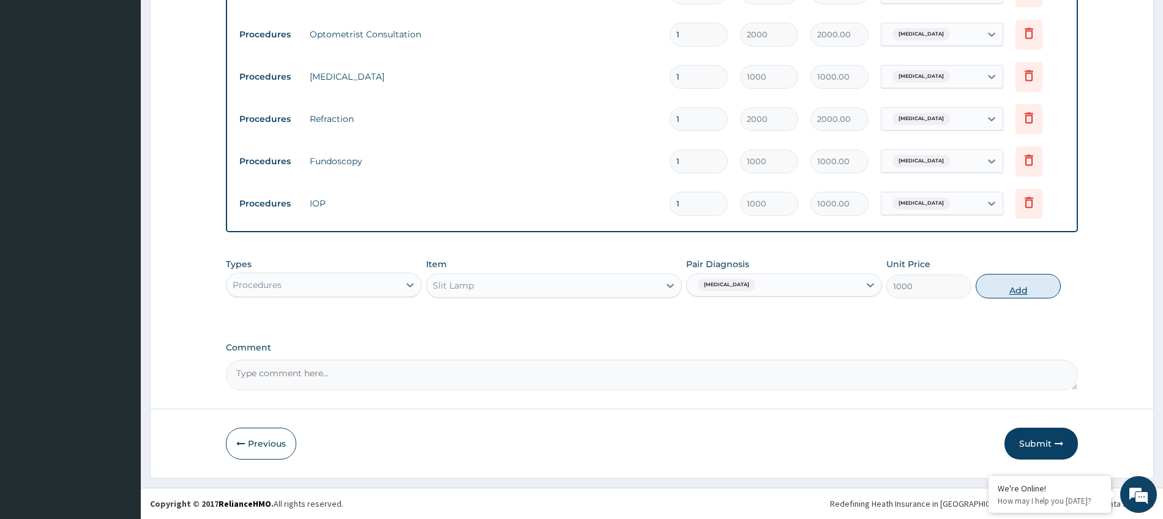
click at [1010, 288] on button "Add" at bounding box center [1018, 286] width 85 height 24
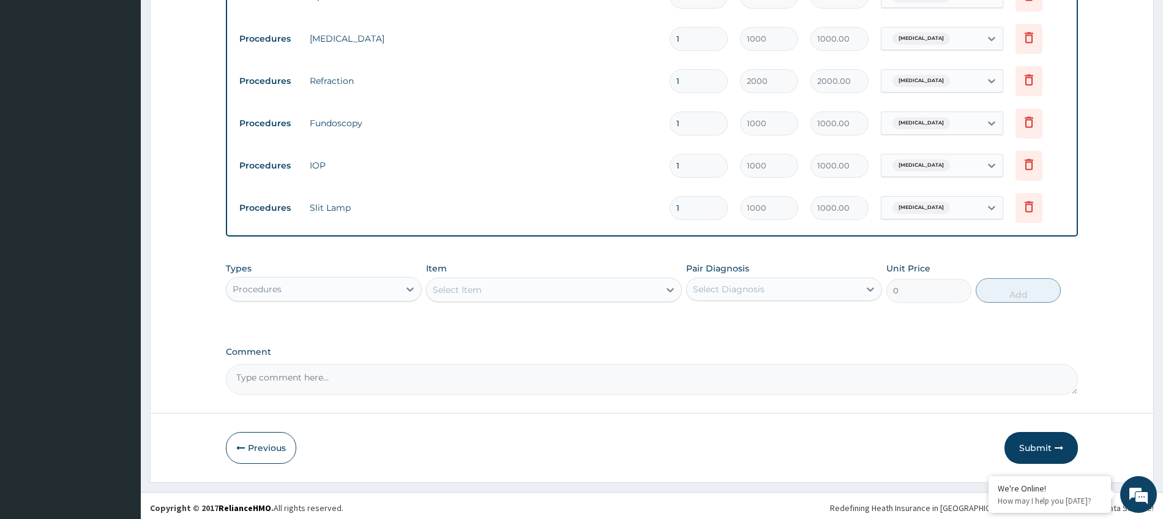
scroll to position [547, 0]
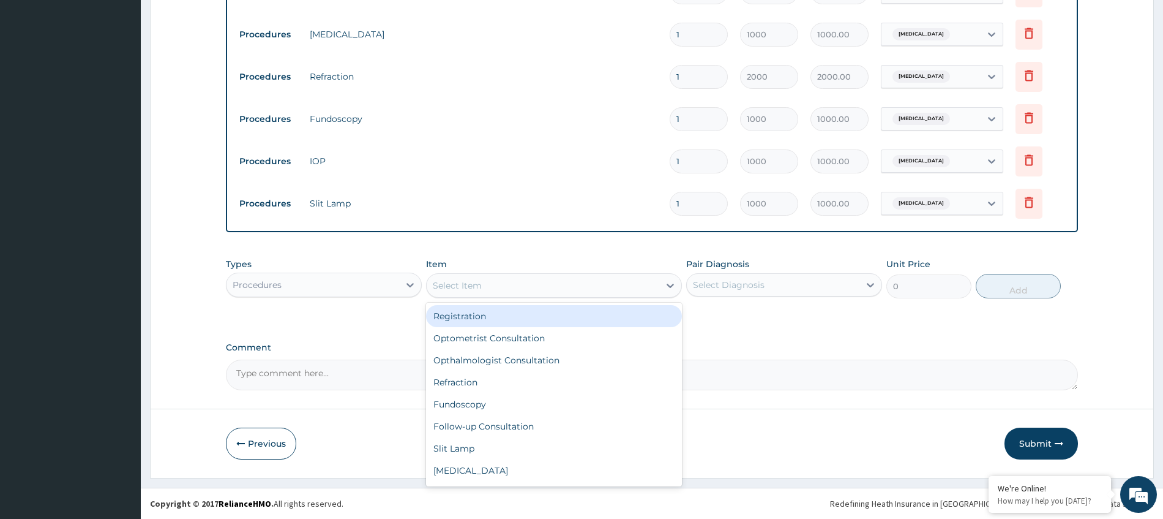
click at [618, 287] on div "Select Item" at bounding box center [543, 286] width 233 height 20
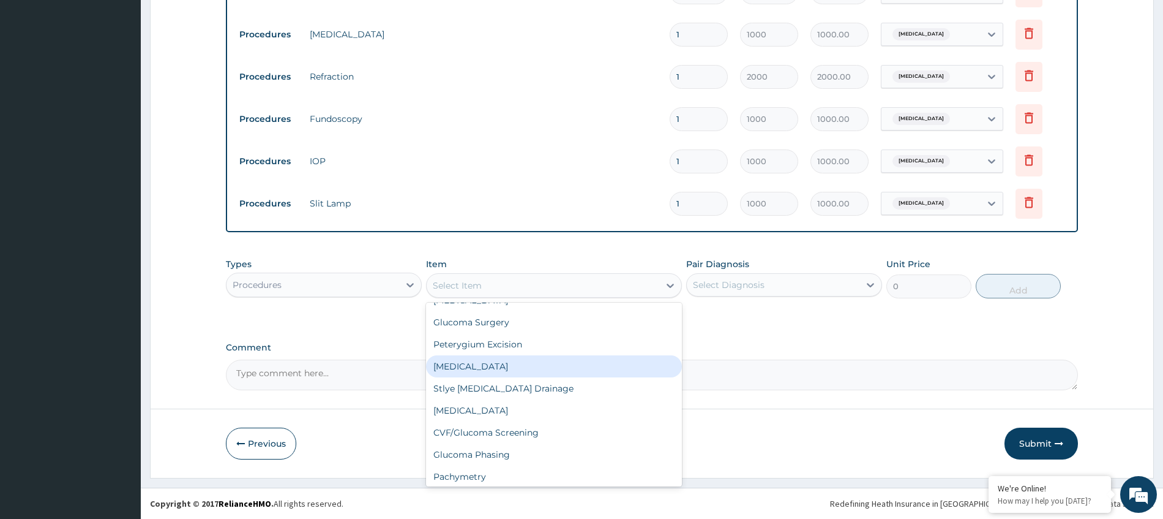
scroll to position [250, 0]
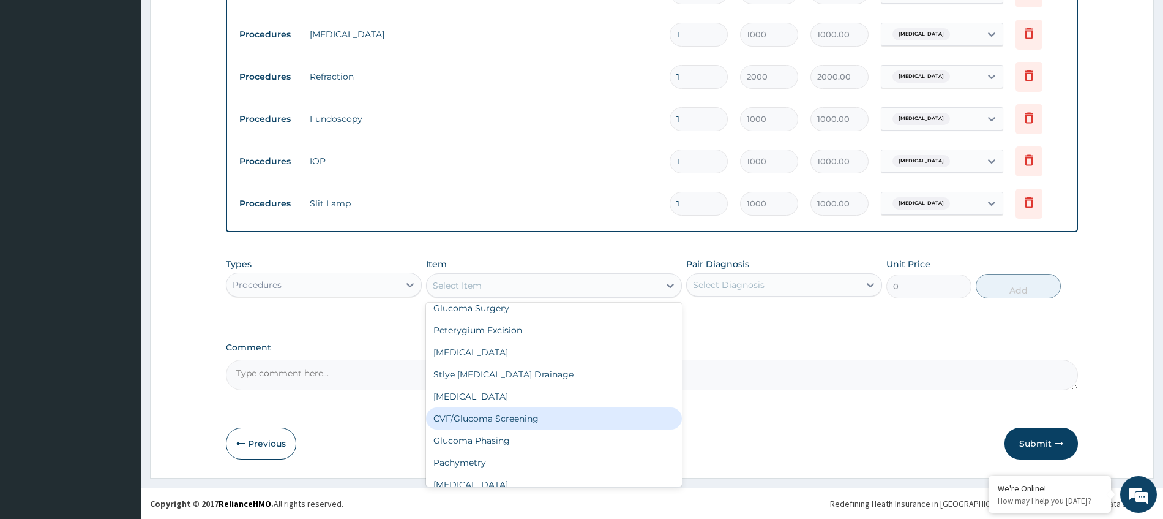
click at [500, 417] on div "CVF/Glucoma Screening" at bounding box center [554, 418] width 256 height 22
type input "5000"
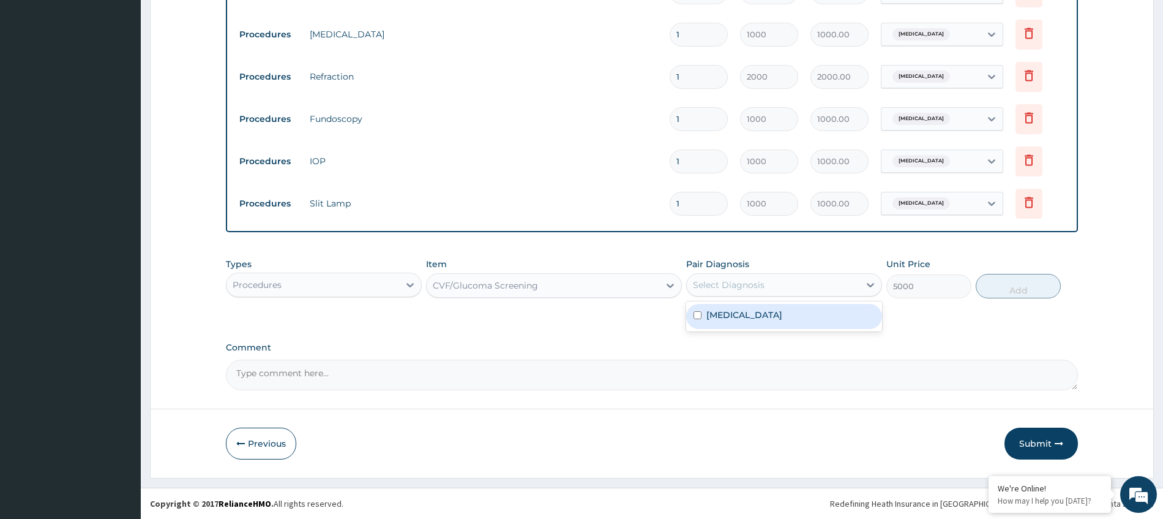
click at [817, 284] on div "Select Diagnosis" at bounding box center [773, 285] width 173 height 20
click at [763, 320] on label "Hypermetropia" at bounding box center [745, 315] width 76 height 12
checkbox input "true"
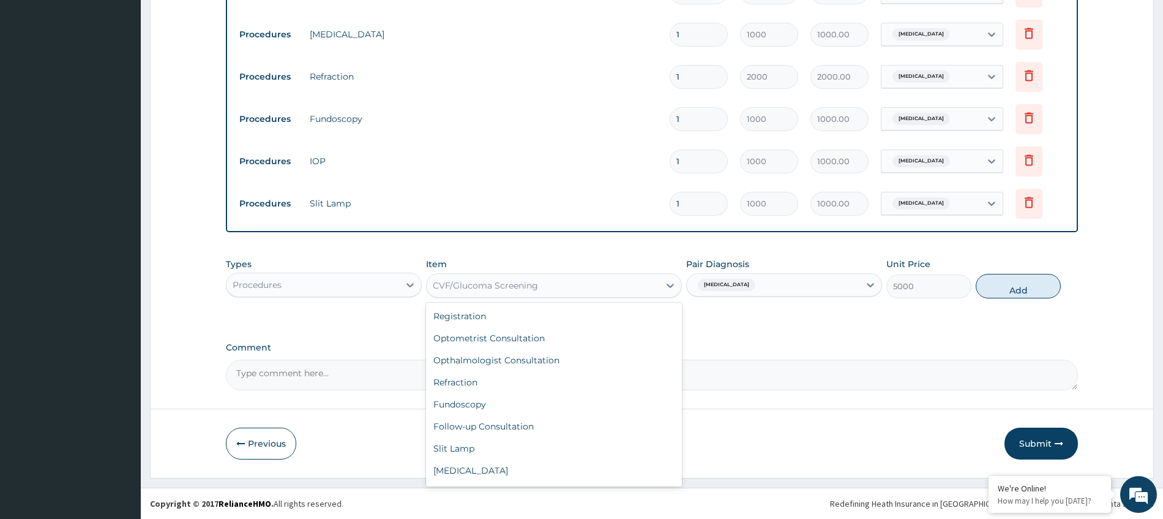
drag, startPoint x: 561, startPoint y: 272, endPoint x: 561, endPoint y: 283, distance: 11.0
click at [561, 273] on div "CVF/Glucoma Screening" at bounding box center [554, 285] width 256 height 24
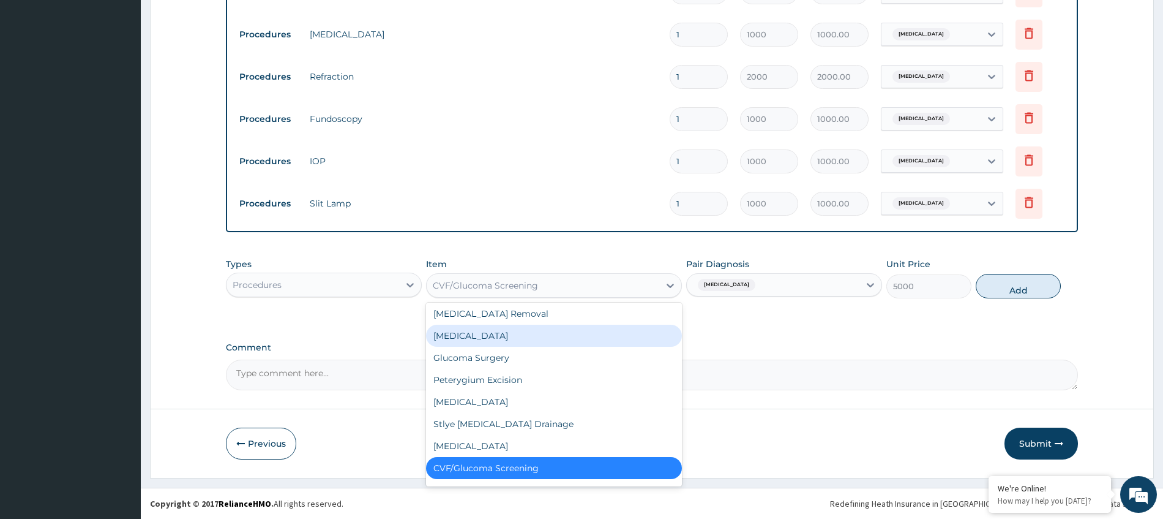
click at [780, 380] on textarea "Comment" at bounding box center [652, 374] width 852 height 31
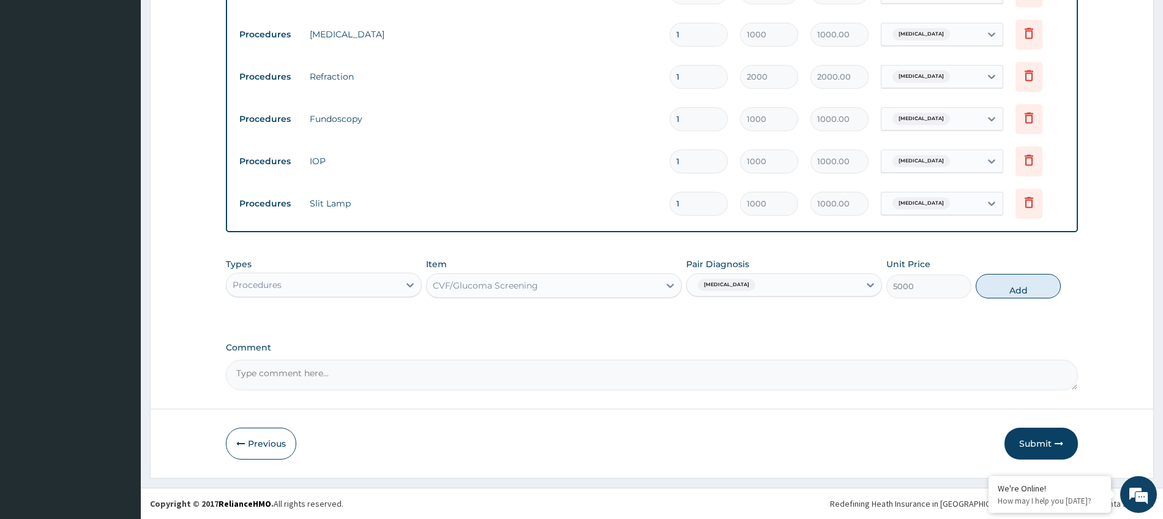
click at [648, 293] on div "CVF/Glucoma Screening" at bounding box center [543, 286] width 233 height 20
drag, startPoint x: 692, startPoint y: 303, endPoint x: 669, endPoint y: 291, distance: 26.0
click at [692, 302] on div "Types Procedures Item CVF/Glucoma Screening Pair Diagnosis Hypermetropia Unit P…" at bounding box center [652, 278] width 852 height 53
click at [595, 289] on div "CVF/Glucoma Screening" at bounding box center [543, 286] width 233 height 20
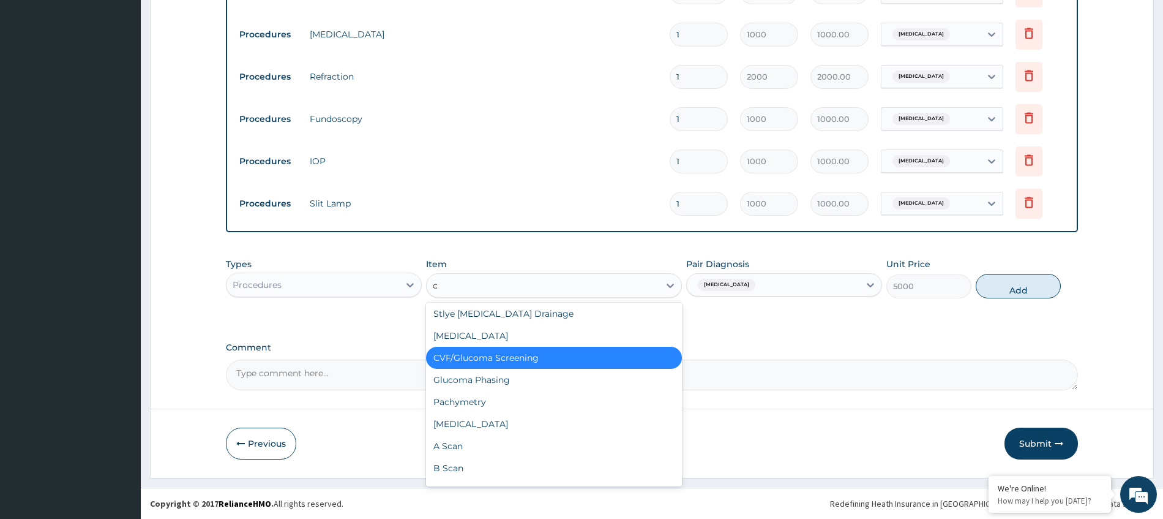
scroll to position [91, 0]
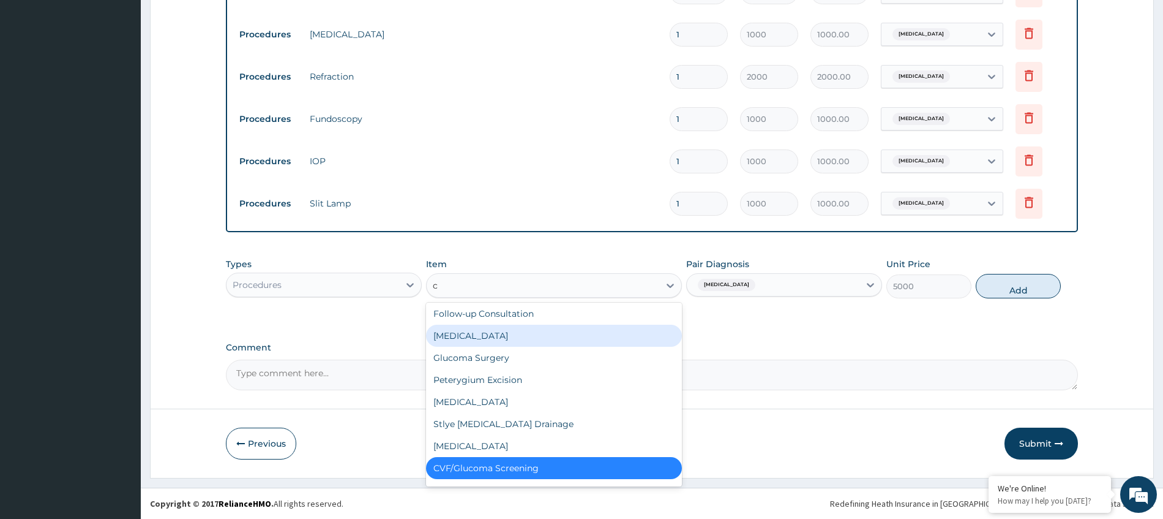
type input "cv"
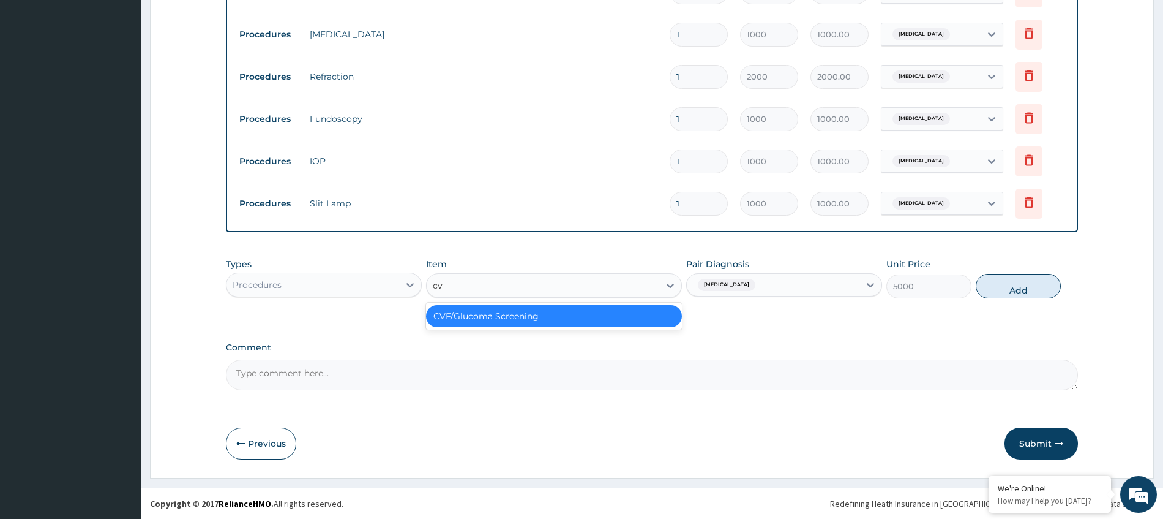
click at [539, 312] on div "CVF/Glucoma Screening" at bounding box center [554, 316] width 256 height 22
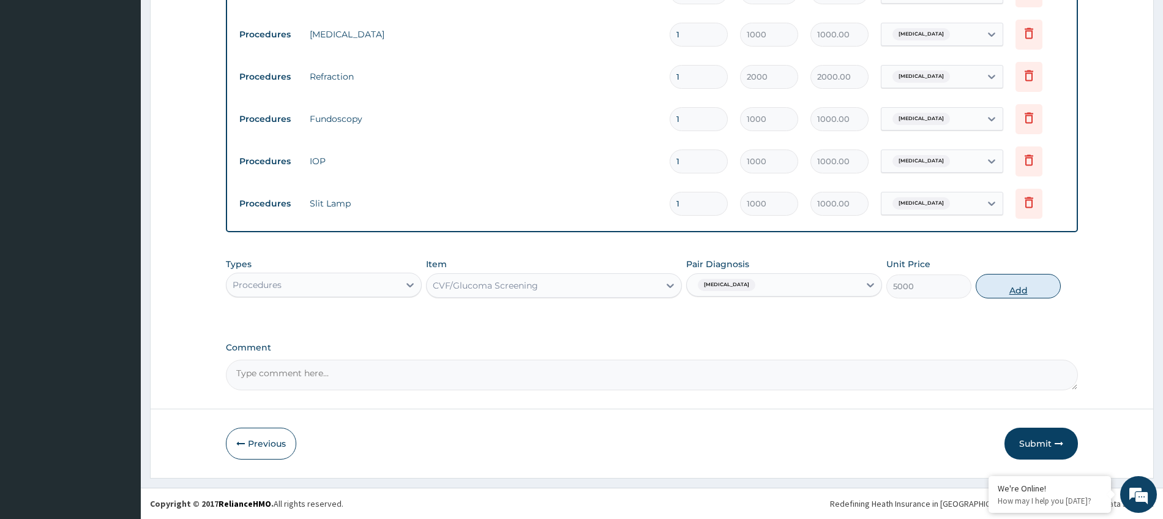
click at [992, 285] on button "Add" at bounding box center [1018, 286] width 85 height 24
type input "0"
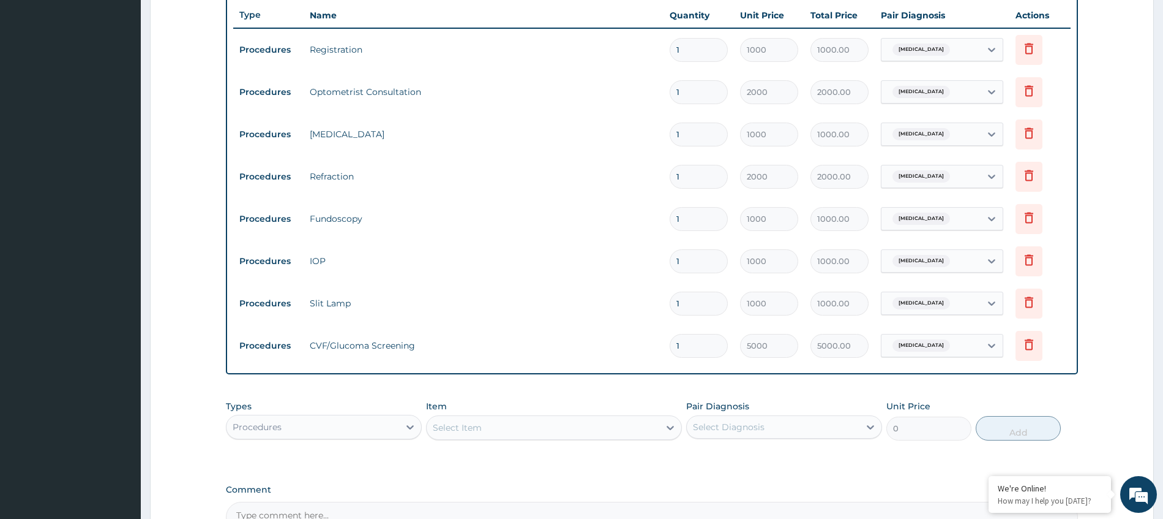
scroll to position [510, 0]
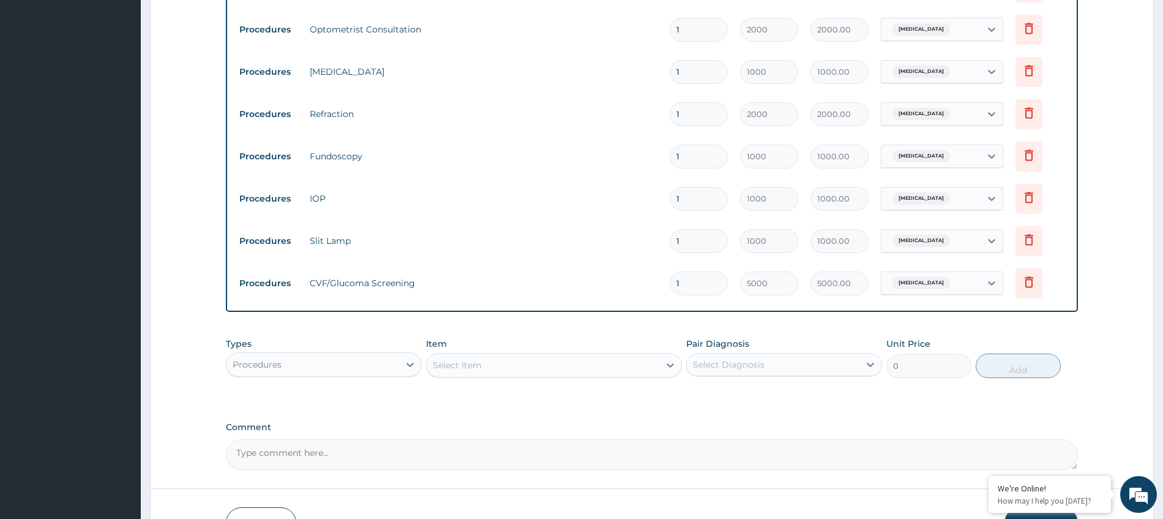
click at [789, 368] on div "Select Diagnosis" at bounding box center [773, 365] width 173 height 20
click at [718, 405] on div "Hypermetropia" at bounding box center [784, 395] width 196 height 25
checkbox input "true"
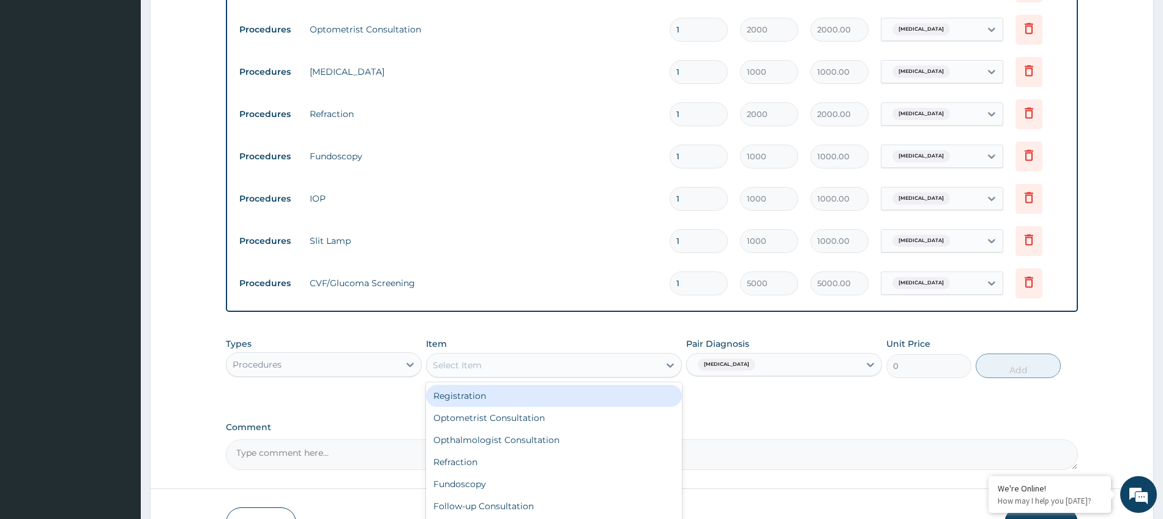
click at [582, 369] on div "Select Item" at bounding box center [543, 365] width 233 height 20
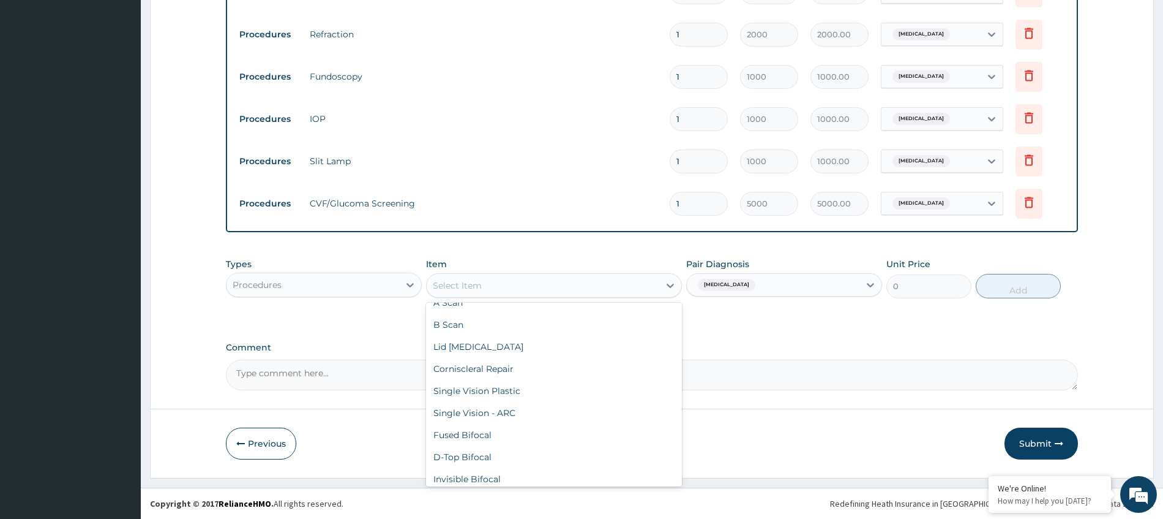
scroll to position [593, 0]
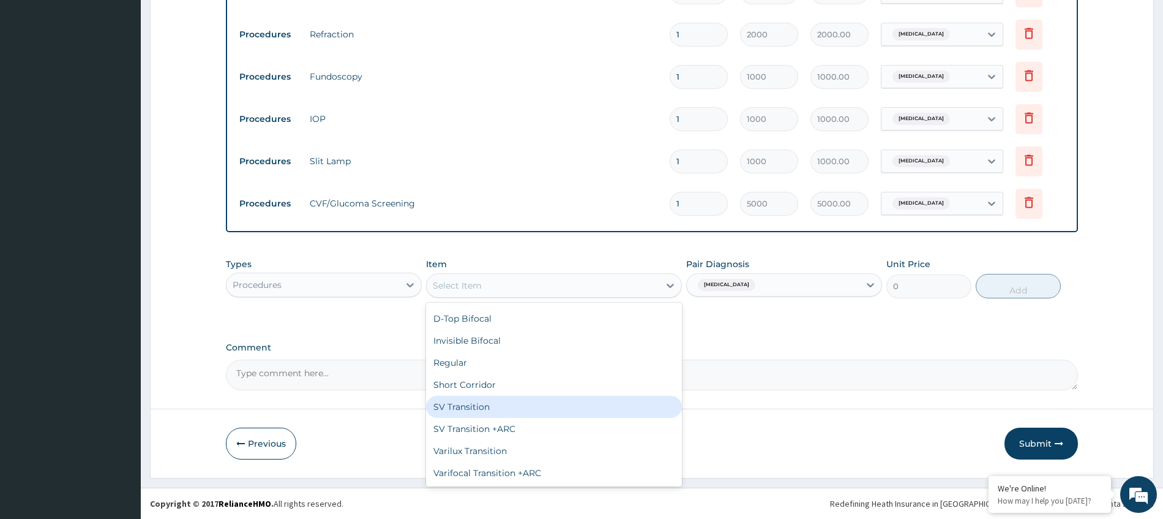
click at [484, 407] on div "SV Transition" at bounding box center [554, 407] width 256 height 22
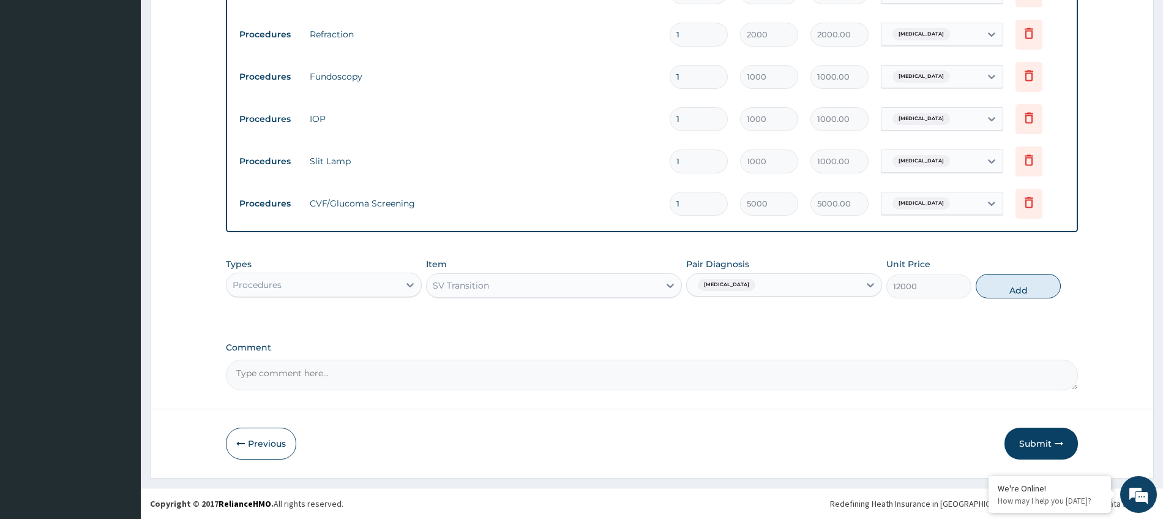
click at [610, 287] on div "SV Transition" at bounding box center [543, 286] width 233 height 20
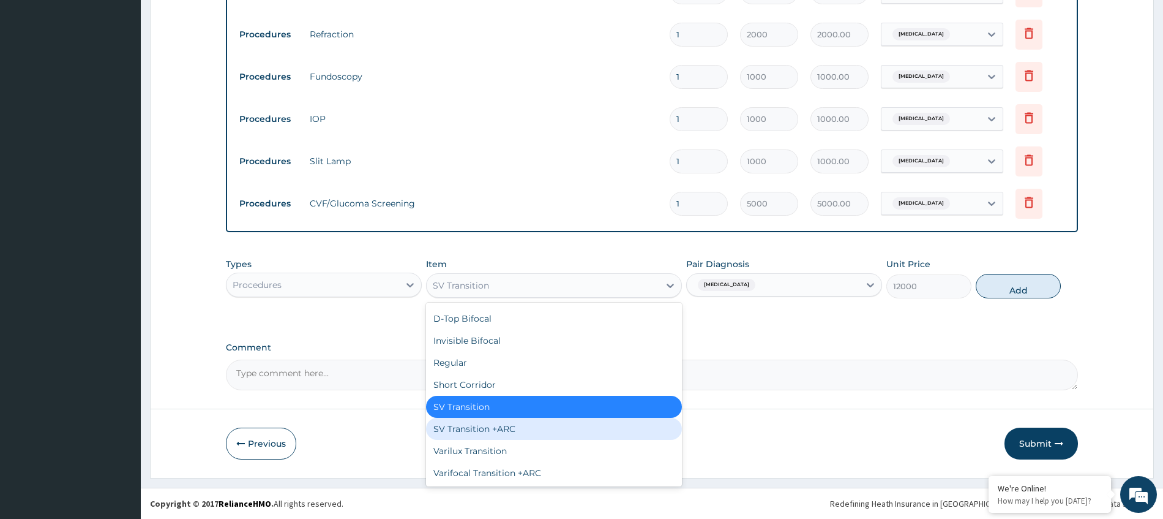
click at [484, 430] on div "SV Transition +ARC" at bounding box center [554, 429] width 256 height 22
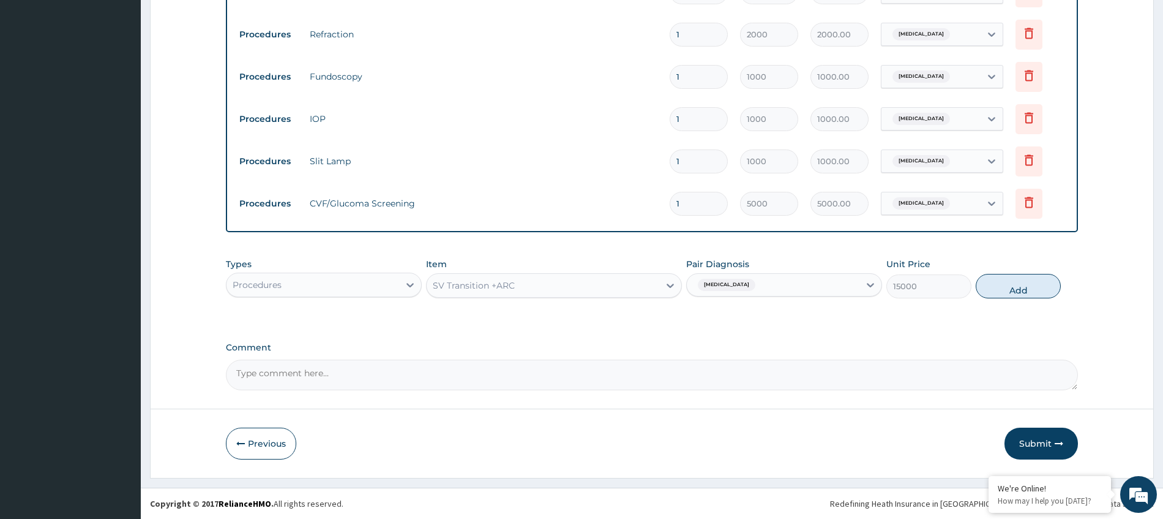
click at [1027, 284] on button "Add" at bounding box center [1018, 286] width 85 height 24
type input "0"
type input "0.00"
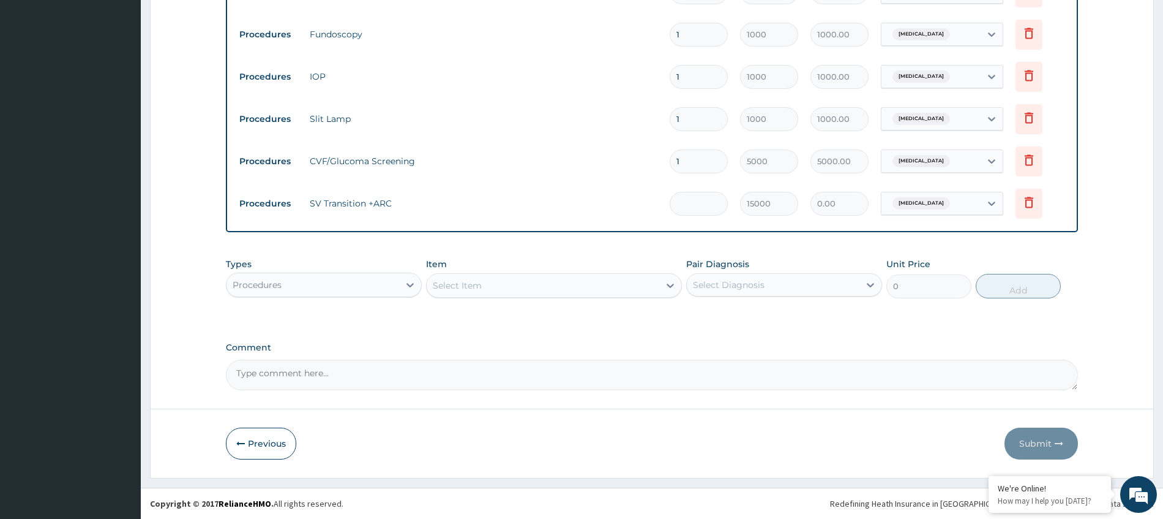
type input "2"
type input "30000.00"
type input "2"
click at [1038, 445] on button "Submit" at bounding box center [1041, 443] width 73 height 32
